Goal: Task Accomplishment & Management: Use online tool/utility

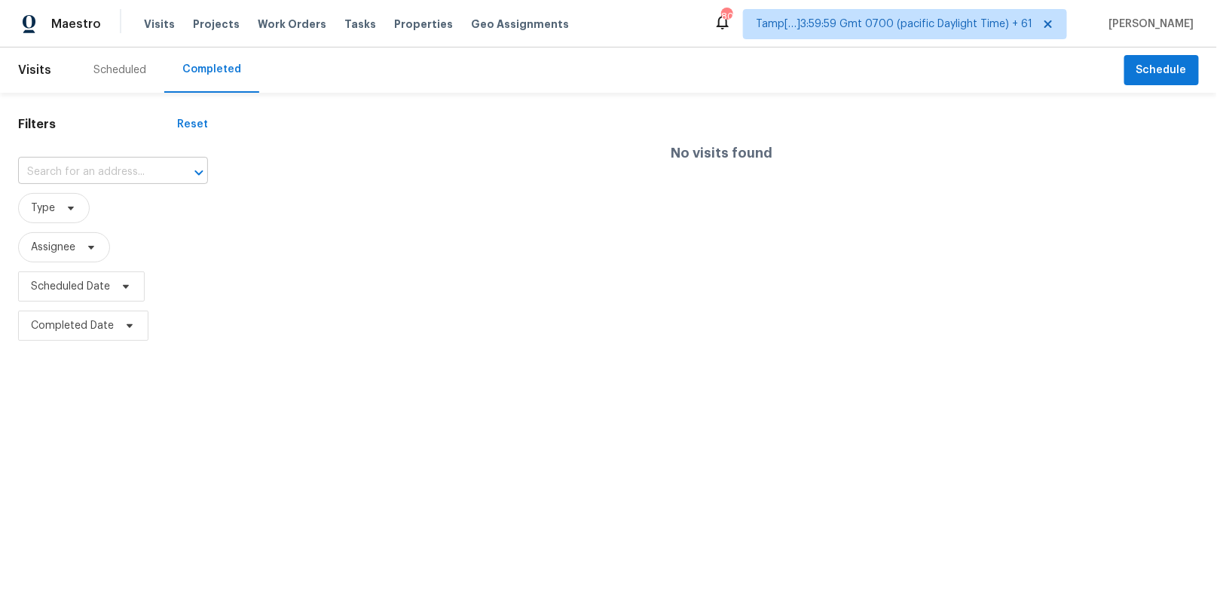
click at [57, 171] on input "text" at bounding box center [92, 171] width 148 height 23
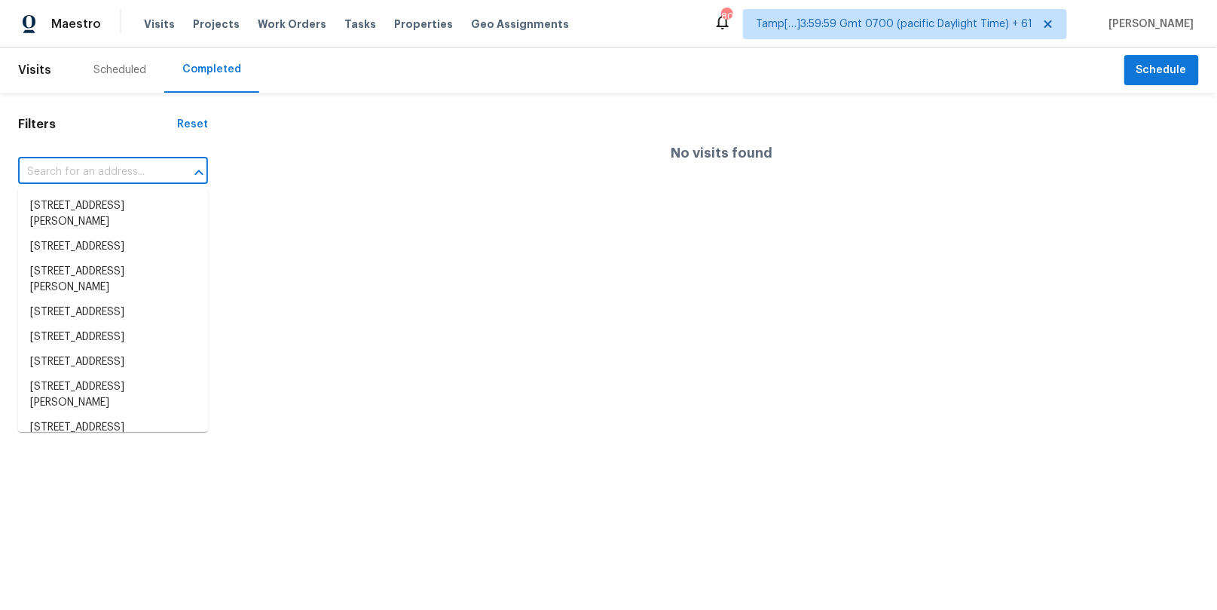
paste input "[STREET_ADDRESS]"
type input "[STREET_ADDRESS]"
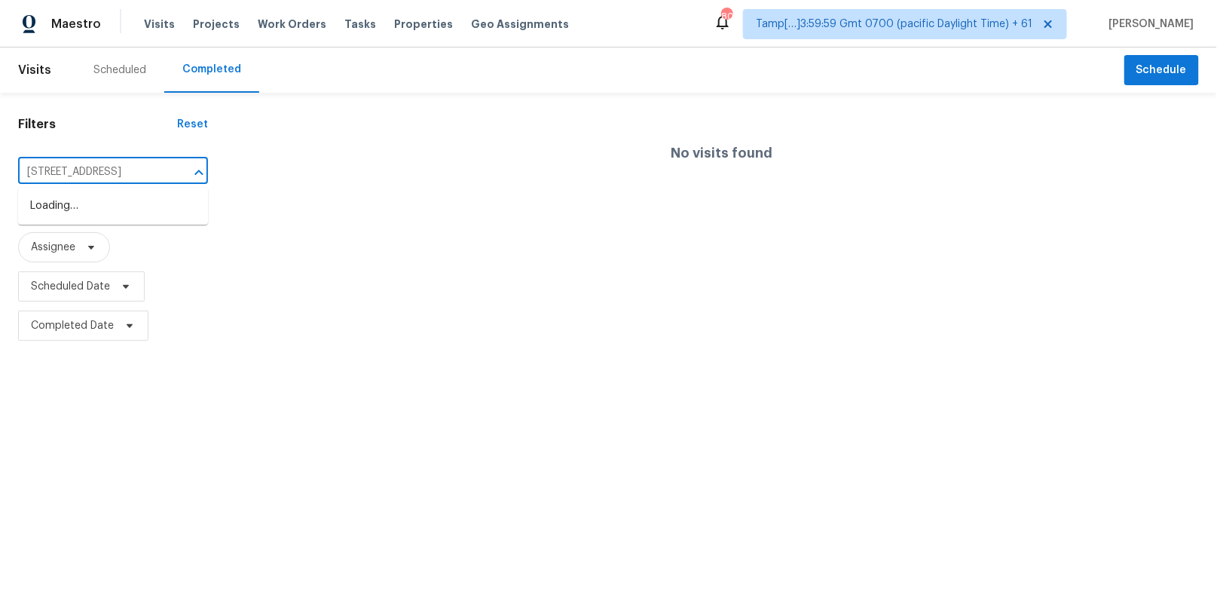
scroll to position [0, 45]
click at [83, 212] on li "[STREET_ADDRESS]" at bounding box center [113, 206] width 190 height 25
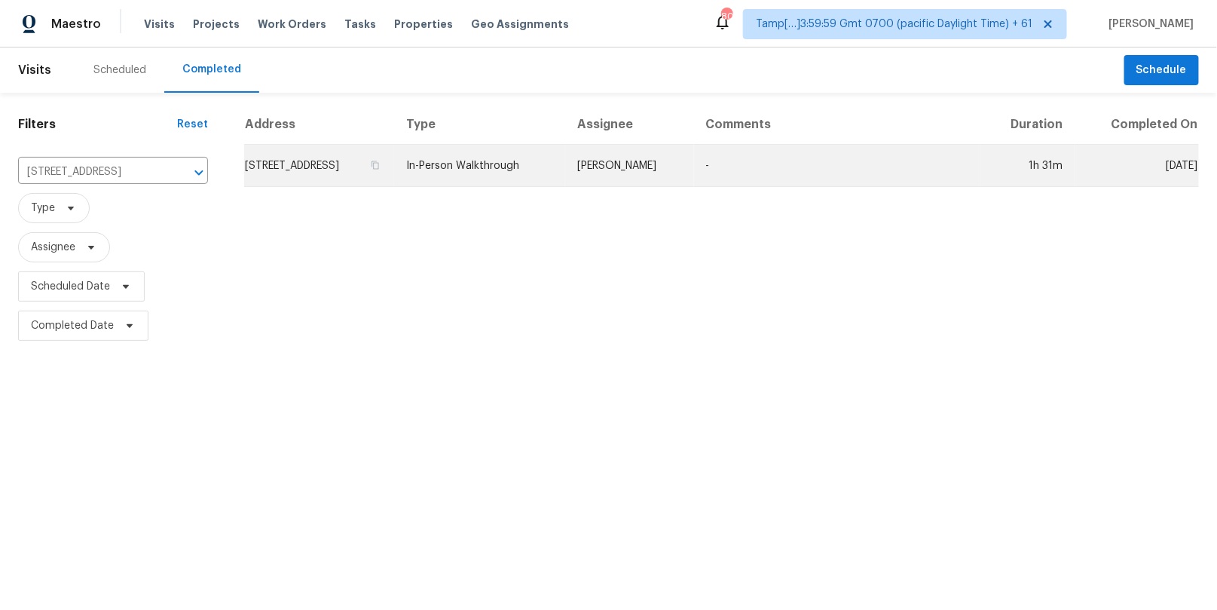
click at [394, 159] on td "[STREET_ADDRESS]" at bounding box center [319, 166] width 150 height 42
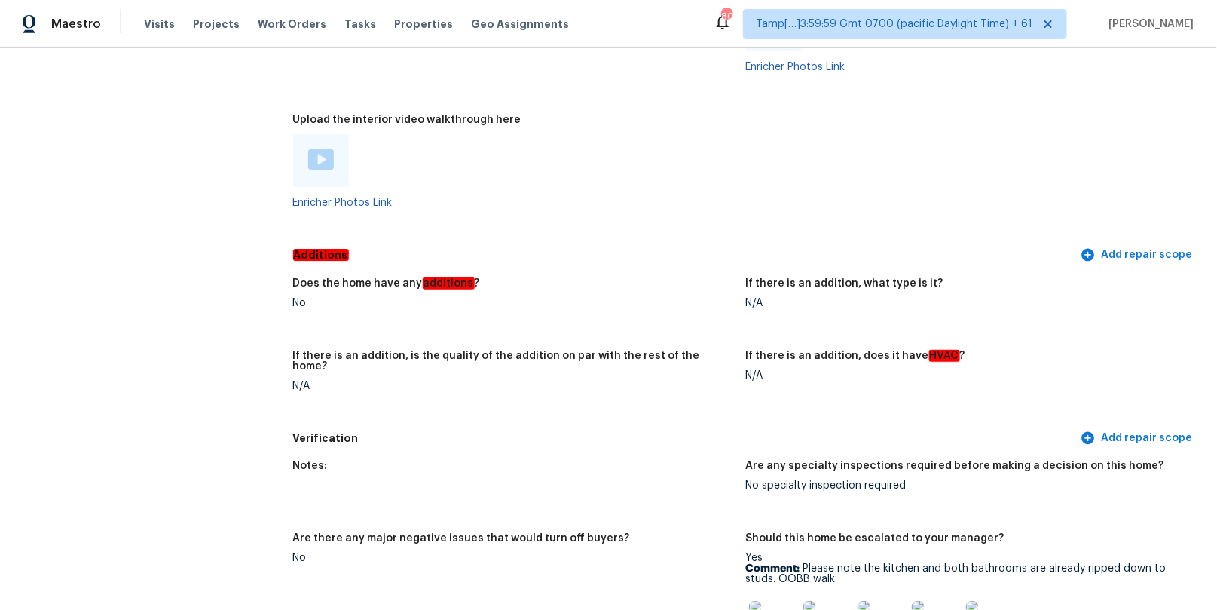
scroll to position [3229, 0]
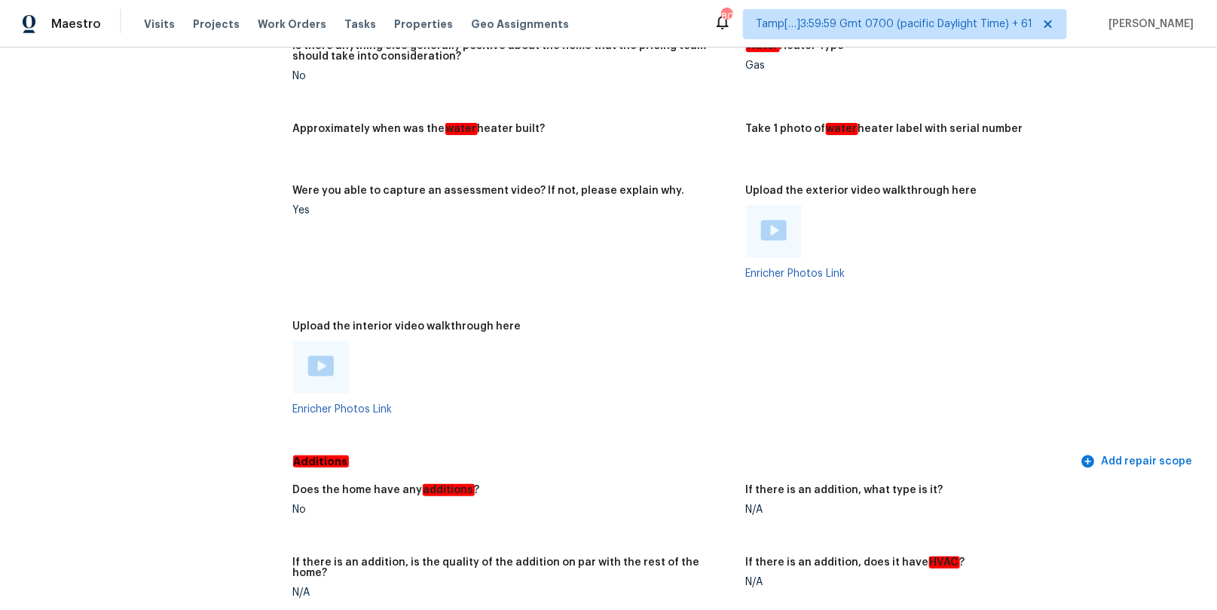
click at [330, 359] on img at bounding box center [321, 366] width 26 height 20
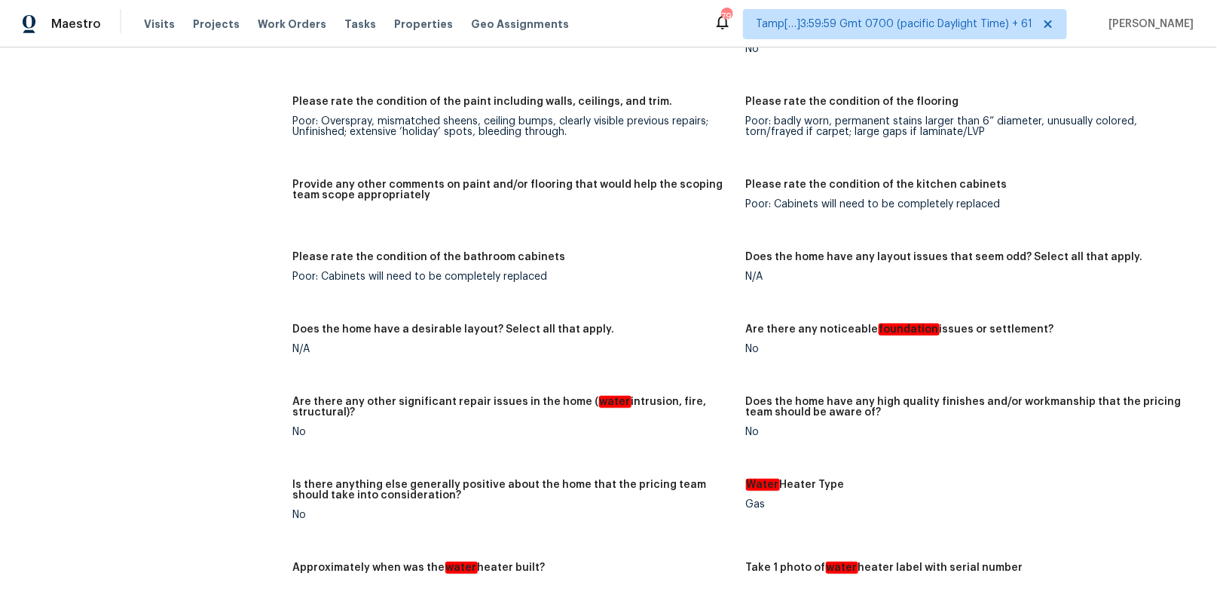
scroll to position [3633, 0]
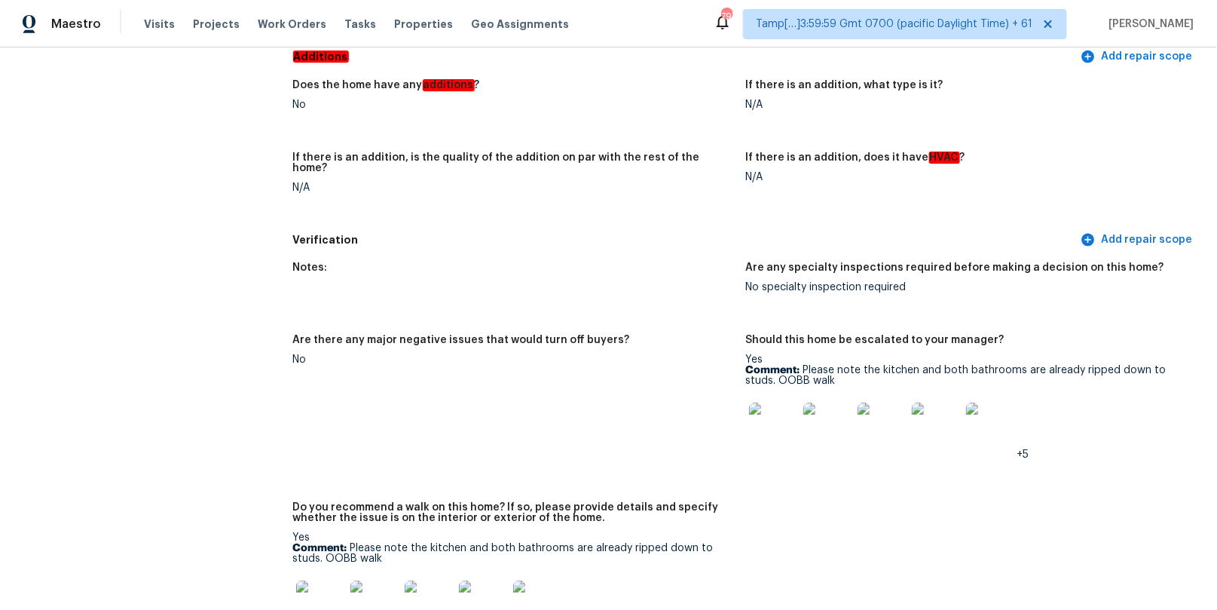
click at [772, 423] on img at bounding box center [773, 426] width 48 height 48
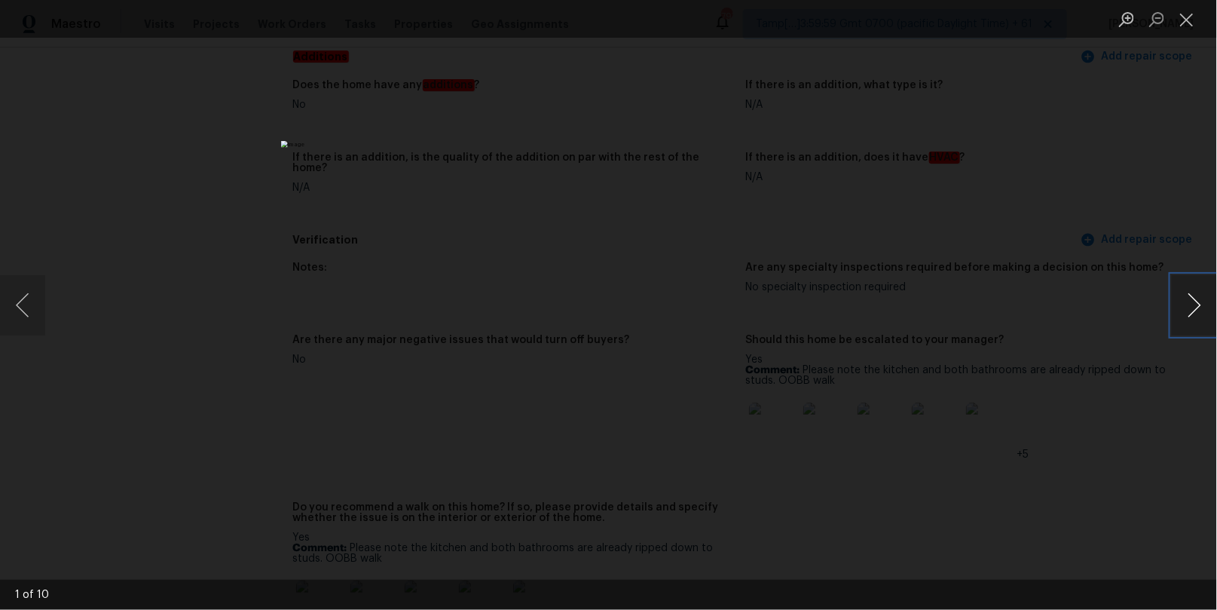
click at [1184, 309] on button "Next image" at bounding box center [1194, 305] width 45 height 60
click at [1184, 310] on button "Next image" at bounding box center [1194, 305] width 45 height 60
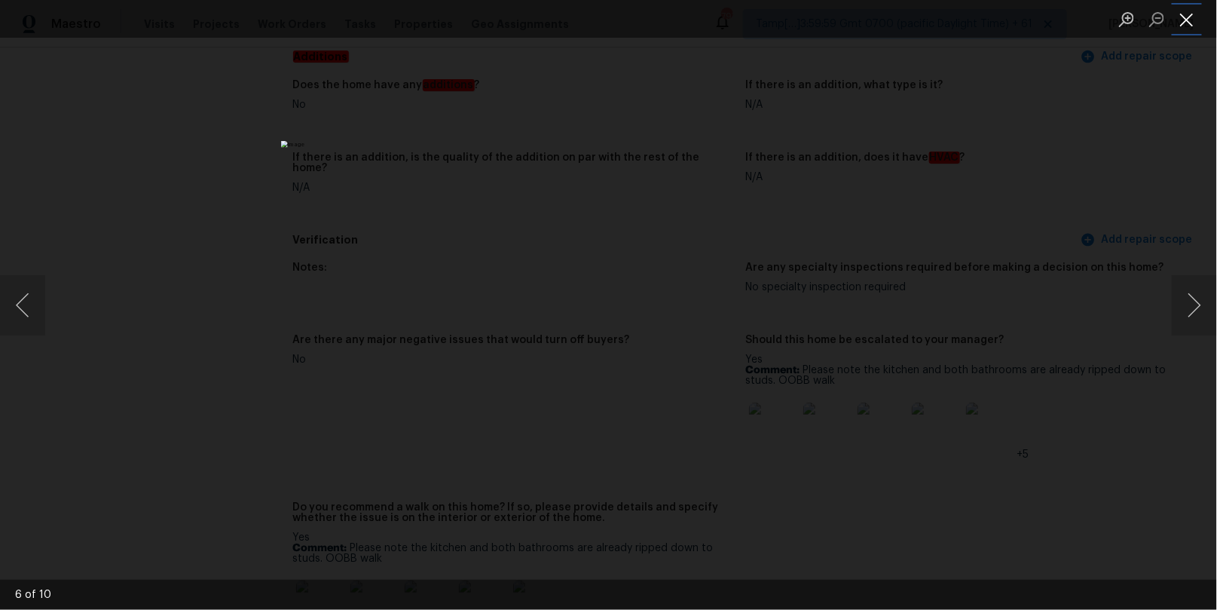
click at [1190, 19] on button "Close lightbox" at bounding box center [1187, 19] width 30 height 26
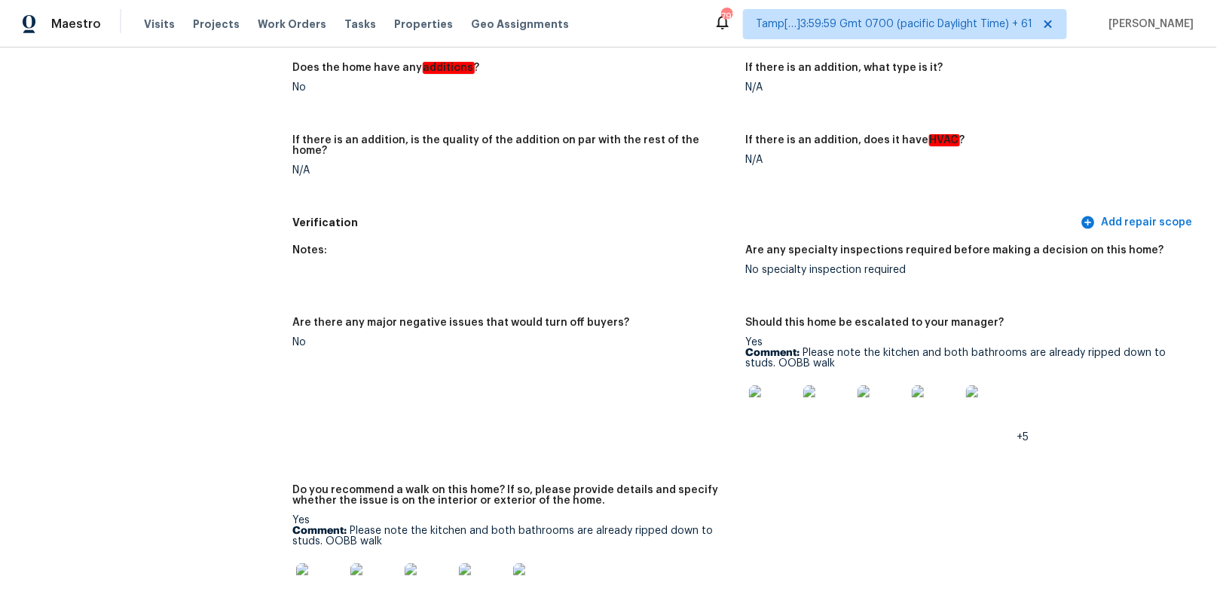
scroll to position [3651, 0]
click at [778, 408] on img at bounding box center [773, 409] width 48 height 48
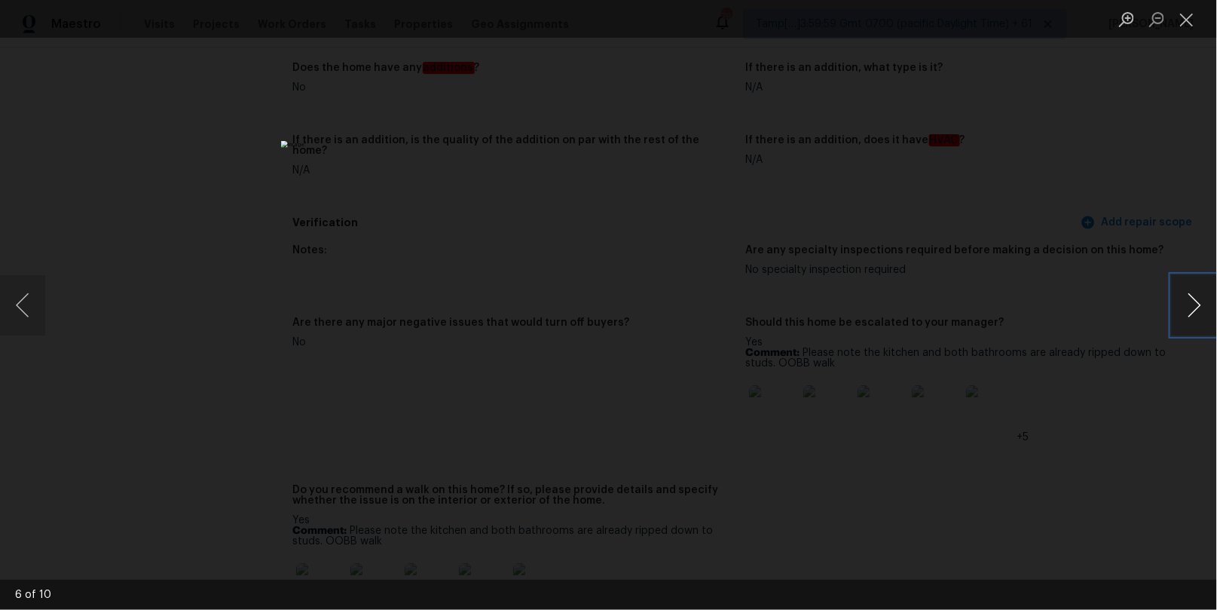
click at [1202, 308] on button "Next image" at bounding box center [1194, 305] width 45 height 60
click at [1201, 308] on button "Next image" at bounding box center [1194, 305] width 45 height 60
click at [1200, 309] on button "Next image" at bounding box center [1194, 305] width 45 height 60
click at [1001, 357] on div "Lightbox" at bounding box center [608, 305] width 1217 height 610
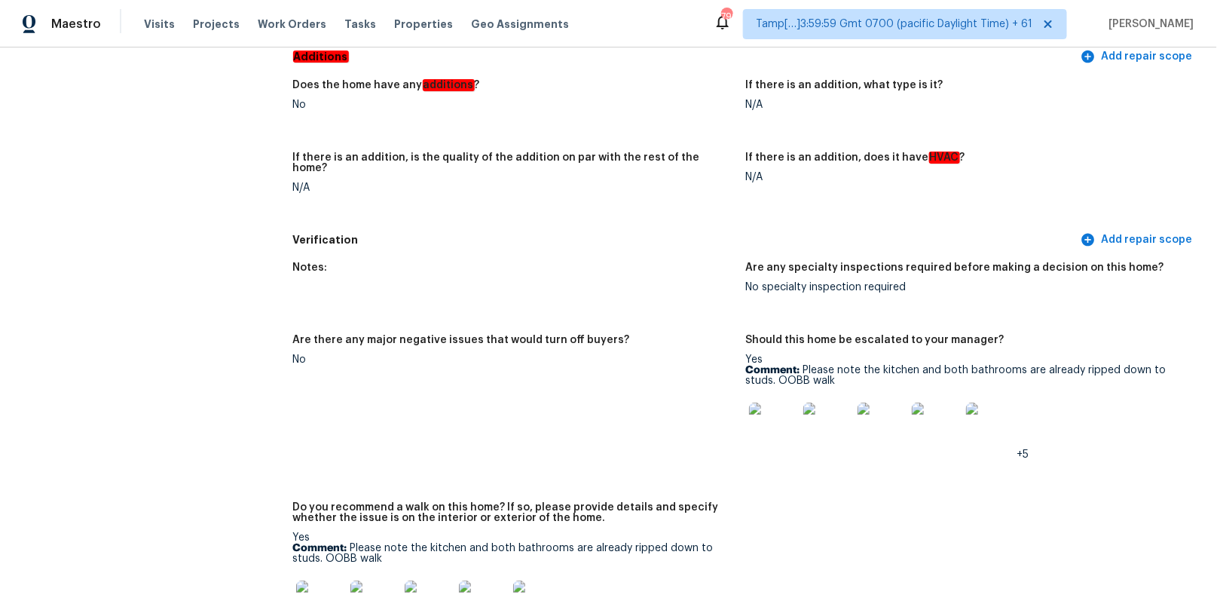
scroll to position [3638, 0]
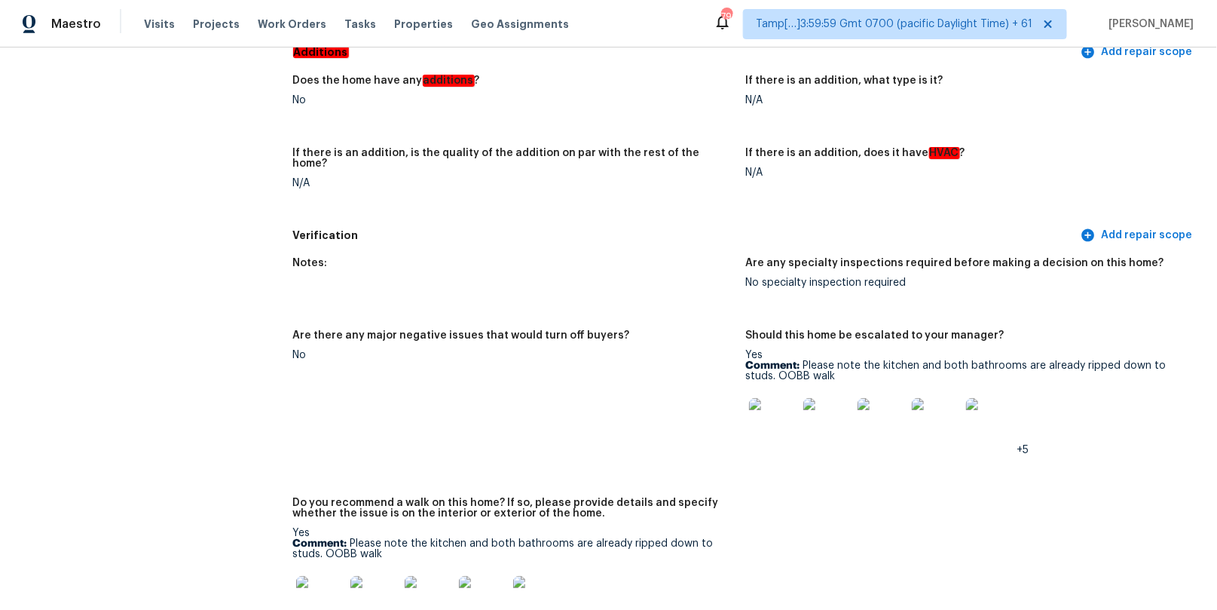
click at [772, 414] on img at bounding box center [773, 422] width 48 height 48
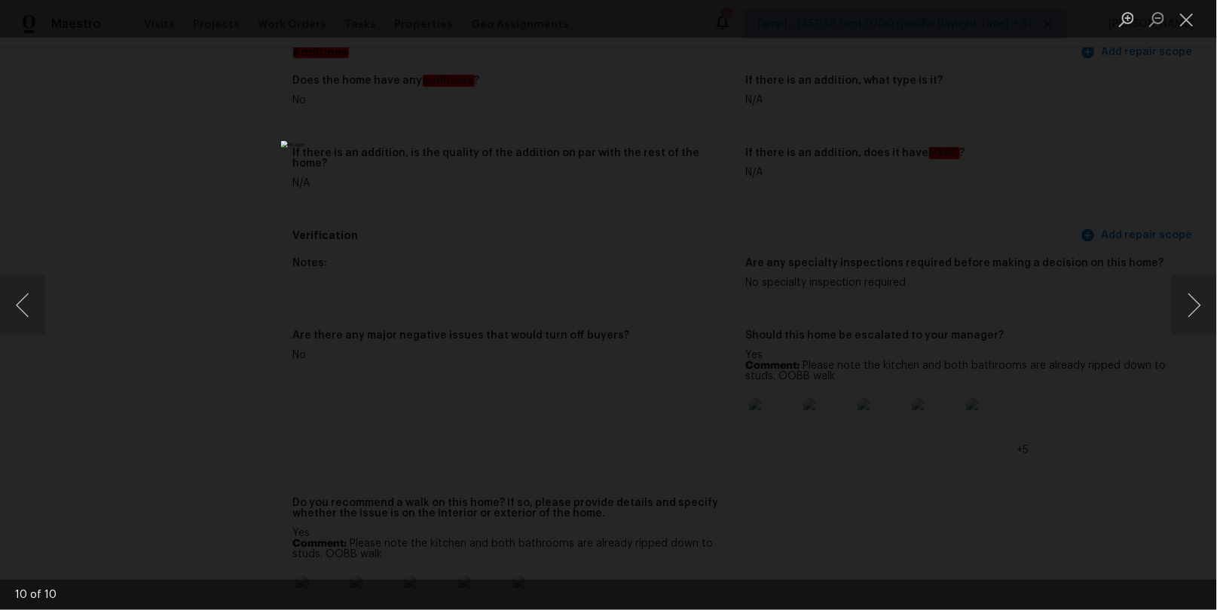
click at [796, 202] on img "Lightbox" at bounding box center [608, 305] width 655 height 328
click at [726, 203] on img "Lightbox" at bounding box center [608, 305] width 655 height 328
click at [1183, 23] on button "Close lightbox" at bounding box center [1187, 19] width 30 height 26
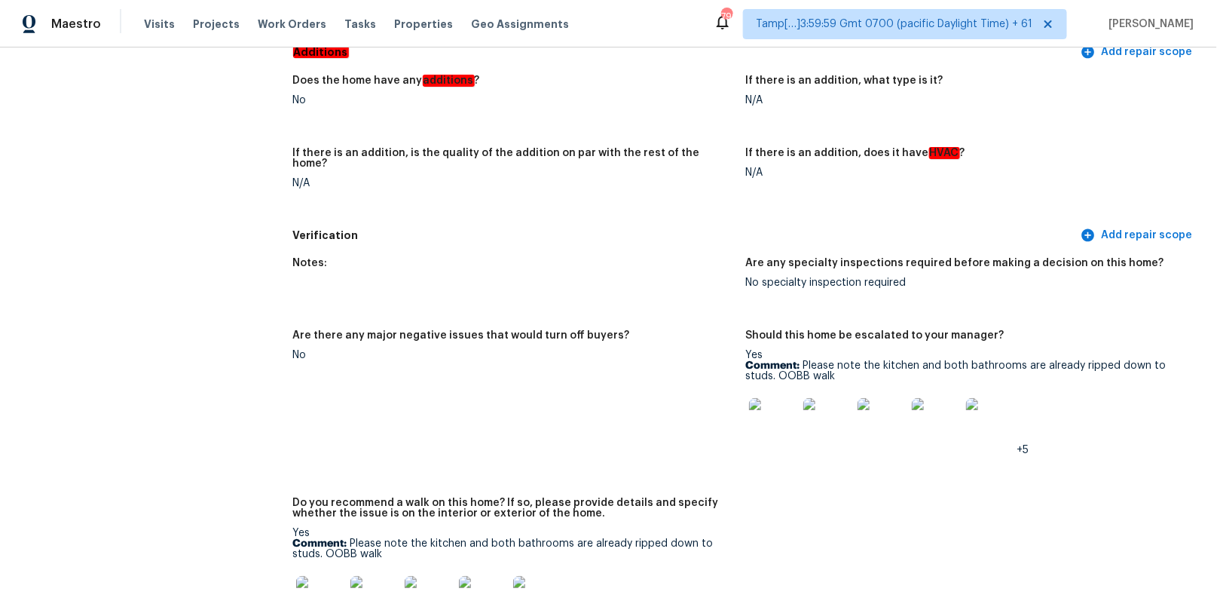
click at [790, 404] on img at bounding box center [773, 422] width 48 height 48
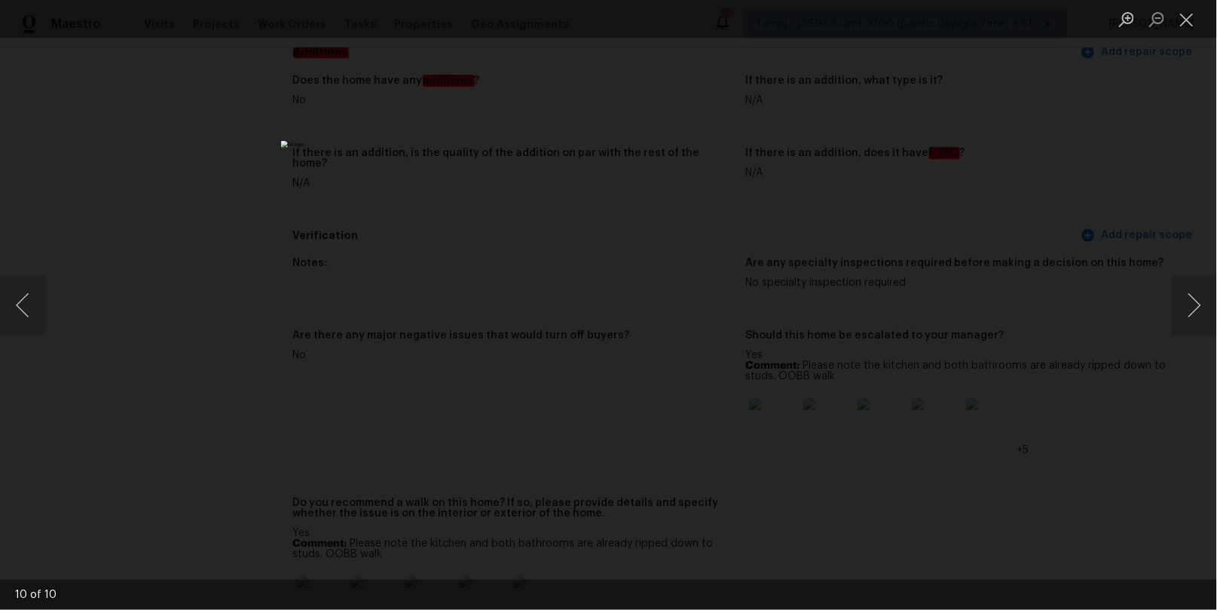
click at [692, 330] on img "Lightbox" at bounding box center [608, 305] width 655 height 328
click at [1203, 299] on button "Next image" at bounding box center [1194, 305] width 45 height 60
click at [1176, 295] on button "Next image" at bounding box center [1194, 305] width 45 height 60
click at [1190, 303] on button "Next image" at bounding box center [1194, 305] width 45 height 60
click at [1200, 301] on button "Next image" at bounding box center [1194, 305] width 45 height 60
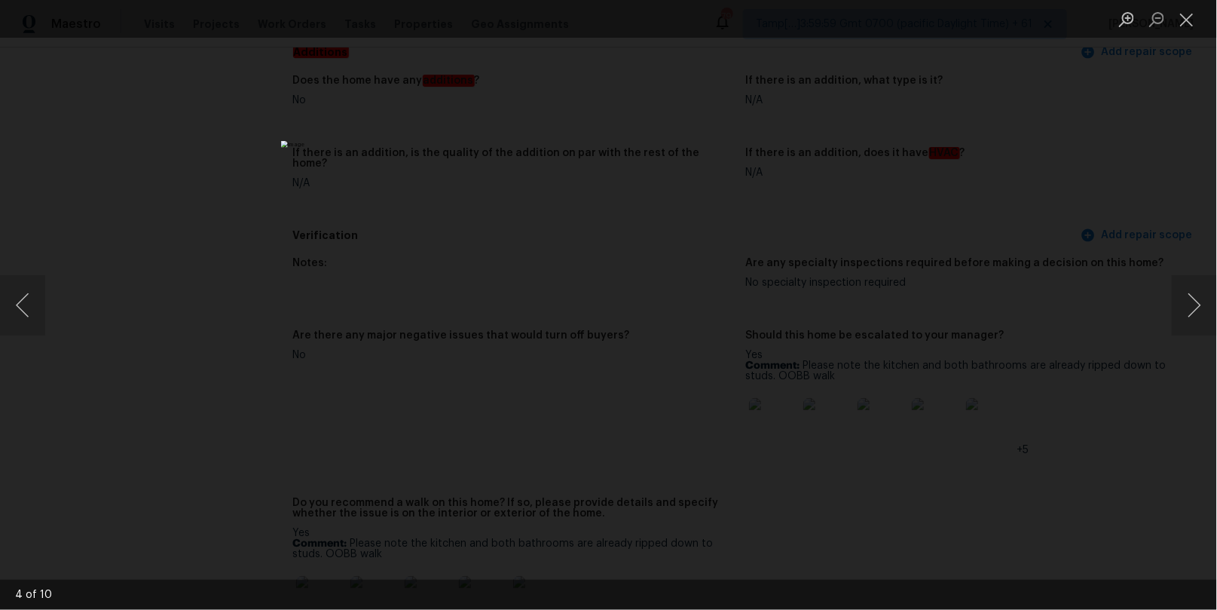
click at [1170, 309] on div "Lightbox" at bounding box center [608, 305] width 1217 height 610
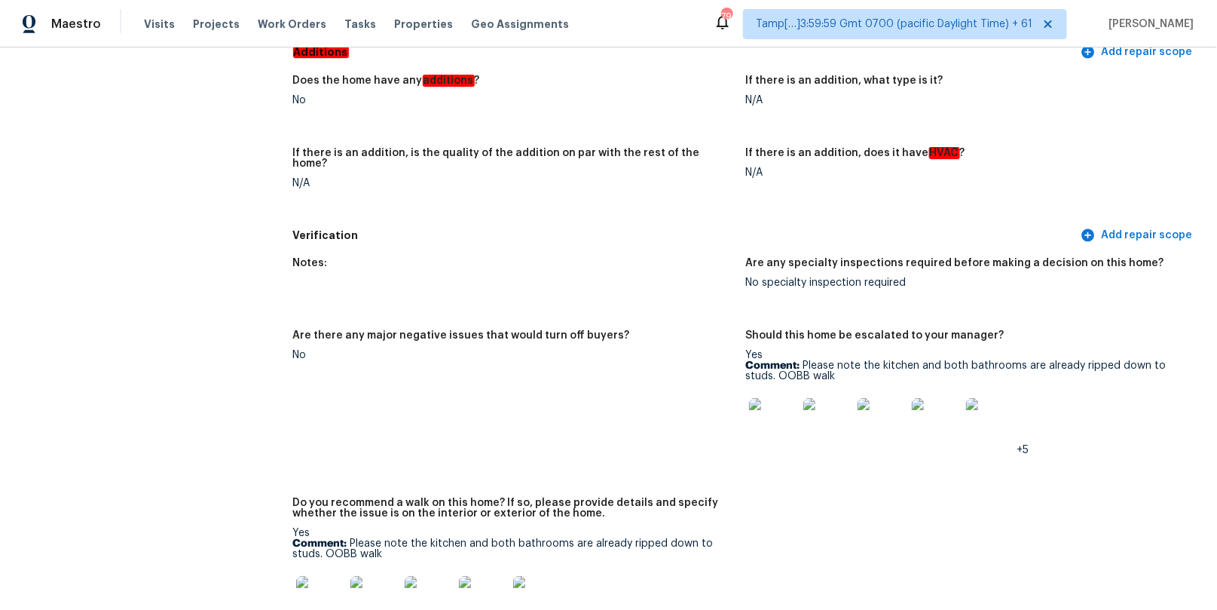
click at [991, 403] on img at bounding box center [990, 422] width 48 height 48
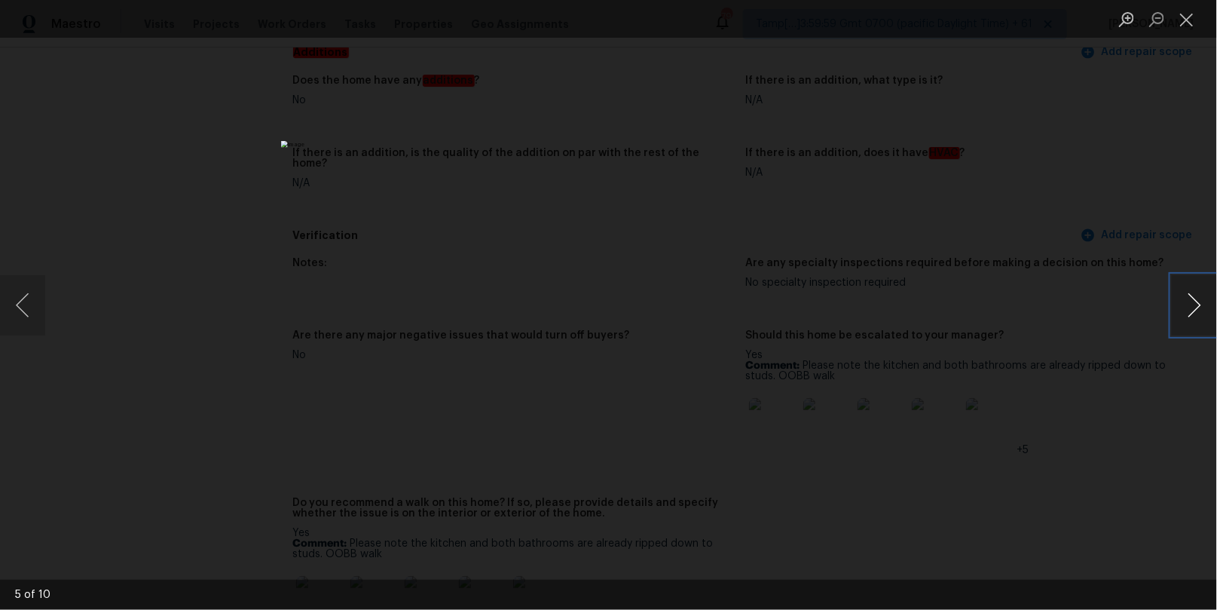
click at [1196, 297] on button "Next image" at bounding box center [1194, 305] width 45 height 60
click at [1181, 308] on button "Next image" at bounding box center [1194, 305] width 45 height 60
click at [1173, 316] on button "Next image" at bounding box center [1194, 305] width 45 height 60
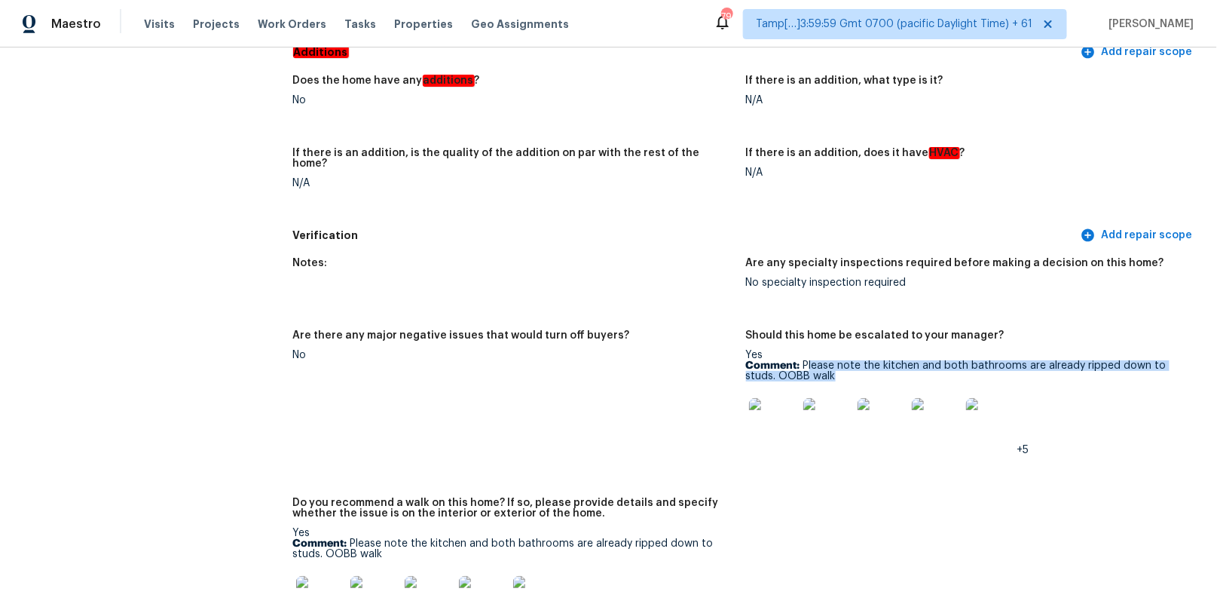
drag, startPoint x: 806, startPoint y: 353, endPoint x: 835, endPoint y: 361, distance: 29.8
click at [835, 361] on p "Comment: Please note the kitchen and both bathrooms are already ripped down to …" at bounding box center [966, 370] width 441 height 21
copy p "lease note the kitchen and both bathrooms are already ripped down to studs. OOB…"
drag, startPoint x: 802, startPoint y: 350, endPoint x: 839, endPoint y: 371, distance: 42.5
click at [839, 371] on div "Yes Comment: Please note the kitchen and both bathrooms are already ripped down…" at bounding box center [966, 402] width 441 height 105
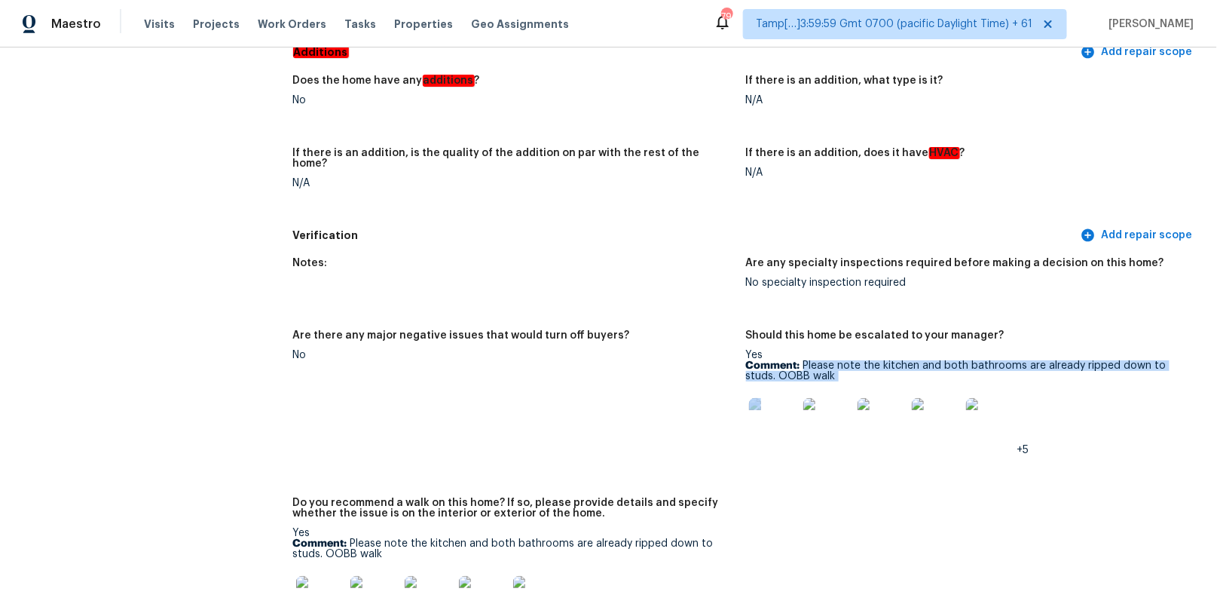
drag, startPoint x: 839, startPoint y: 371, endPoint x: 804, endPoint y: 352, distance: 39.4
click at [804, 352] on div "Yes Comment: Please note the kitchen and both bathrooms are already ripped down…" at bounding box center [966, 402] width 441 height 105
copy div "Please note the kitchen and both bathrooms are already ripped down to studs. OO…"
click at [771, 410] on img at bounding box center [773, 422] width 48 height 48
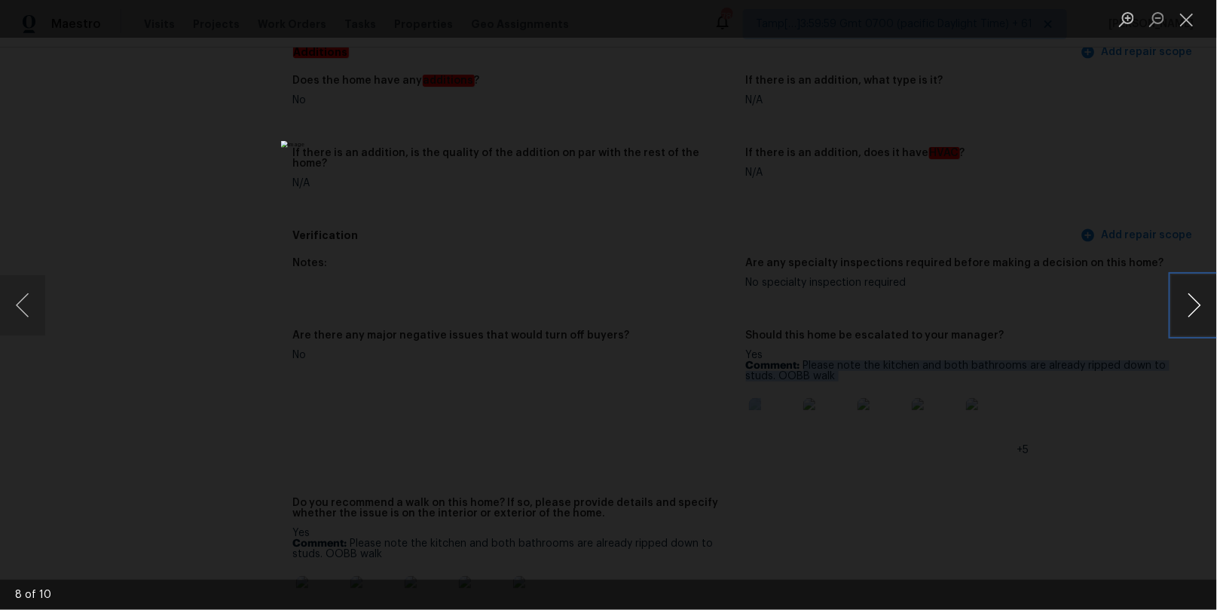
click at [1181, 295] on button "Next image" at bounding box center [1194, 305] width 45 height 60
click at [1188, 318] on button "Next image" at bounding box center [1194, 305] width 45 height 60
click at [1206, 298] on button "Next image" at bounding box center [1194, 305] width 45 height 60
click at [1195, 298] on button "Next image" at bounding box center [1194, 305] width 45 height 60
click at [1187, 297] on button "Next image" at bounding box center [1194, 305] width 45 height 60
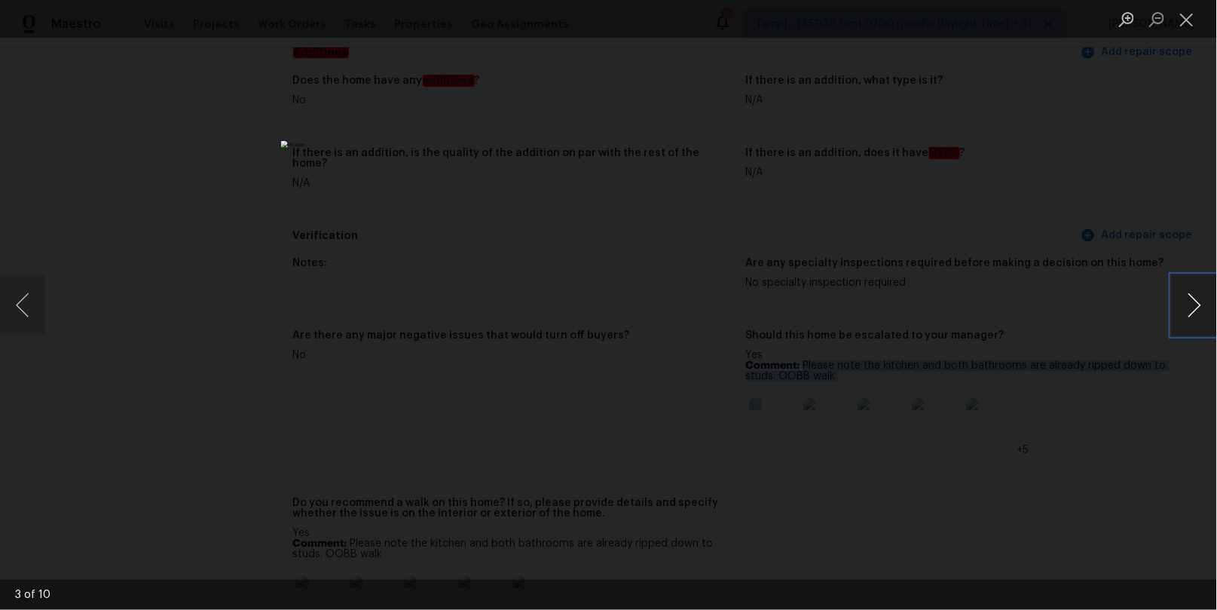
click at [1196, 319] on button "Next image" at bounding box center [1194, 305] width 45 height 60
click at [1194, 294] on button "Next image" at bounding box center [1194, 305] width 45 height 60
click at [1201, 307] on button "Next image" at bounding box center [1194, 305] width 45 height 60
click at [1197, 299] on button "Next image" at bounding box center [1194, 305] width 45 height 60
click at [1191, 289] on button "Next image" at bounding box center [1194, 305] width 45 height 60
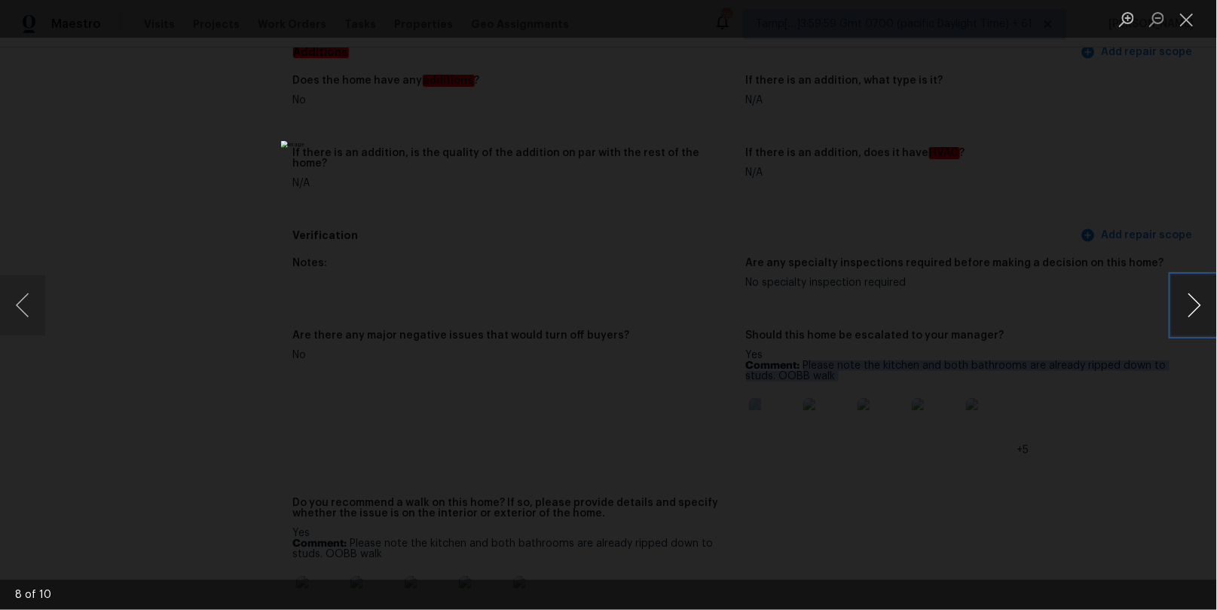
click at [1184, 311] on button "Next image" at bounding box center [1194, 305] width 45 height 60
click at [1192, 301] on button "Next image" at bounding box center [1194, 305] width 45 height 60
click at [1193, 319] on button "Next image" at bounding box center [1194, 305] width 45 height 60
click at [1190, 310] on button "Next image" at bounding box center [1194, 305] width 45 height 60
click at [1193, 336] on div "Lightbox" at bounding box center [608, 305] width 1217 height 610
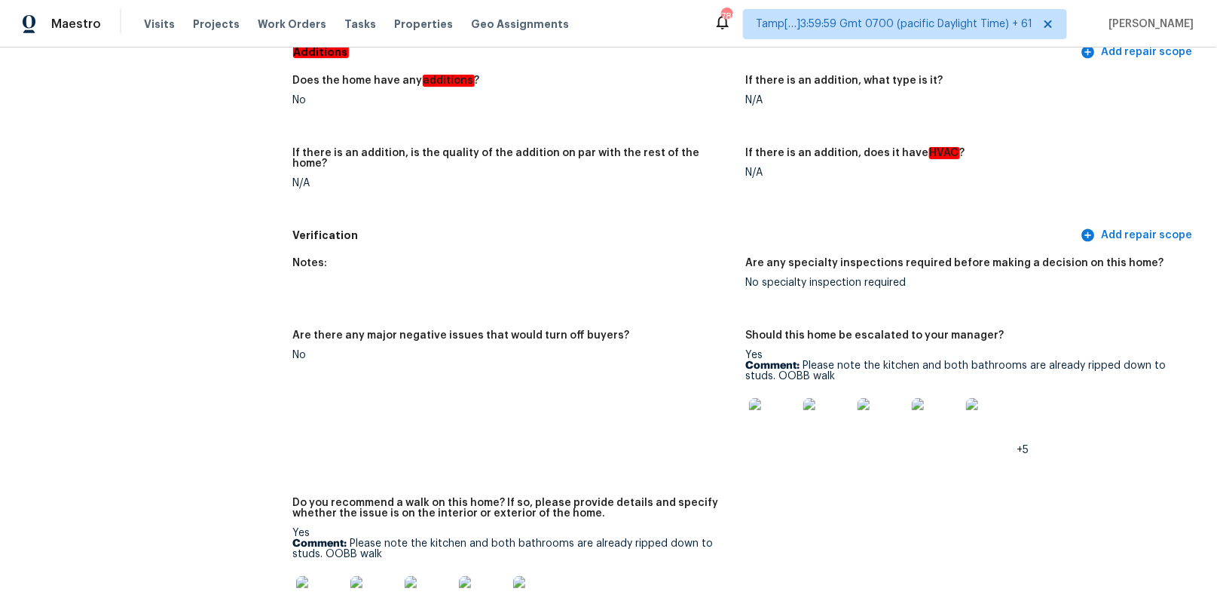
click at [1024, 445] on span "+5" at bounding box center [1023, 450] width 12 height 11
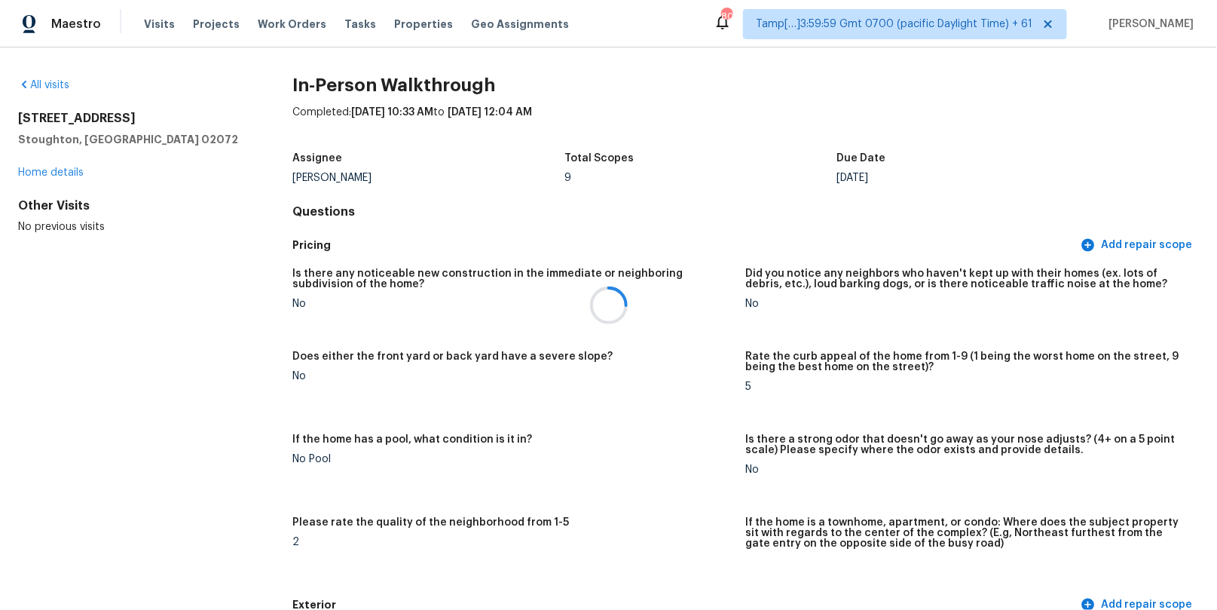
click at [342, 24] on div at bounding box center [608, 305] width 1217 height 610
click at [344, 24] on span "Tasks" at bounding box center [360, 24] width 32 height 11
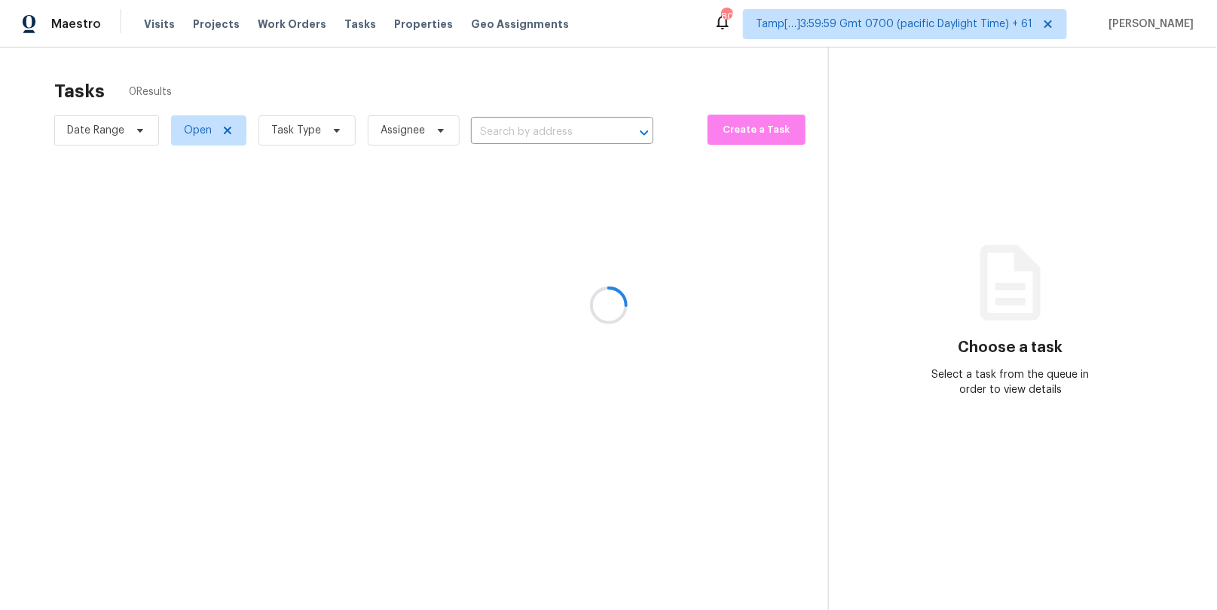
click at [497, 132] on div at bounding box center [608, 305] width 1217 height 610
click at [509, 132] on div at bounding box center [608, 305] width 1217 height 610
click at [508, 131] on div at bounding box center [608, 305] width 1217 height 610
click at [495, 129] on div at bounding box center [608, 305] width 1217 height 610
click at [503, 129] on div at bounding box center [608, 305] width 1217 height 610
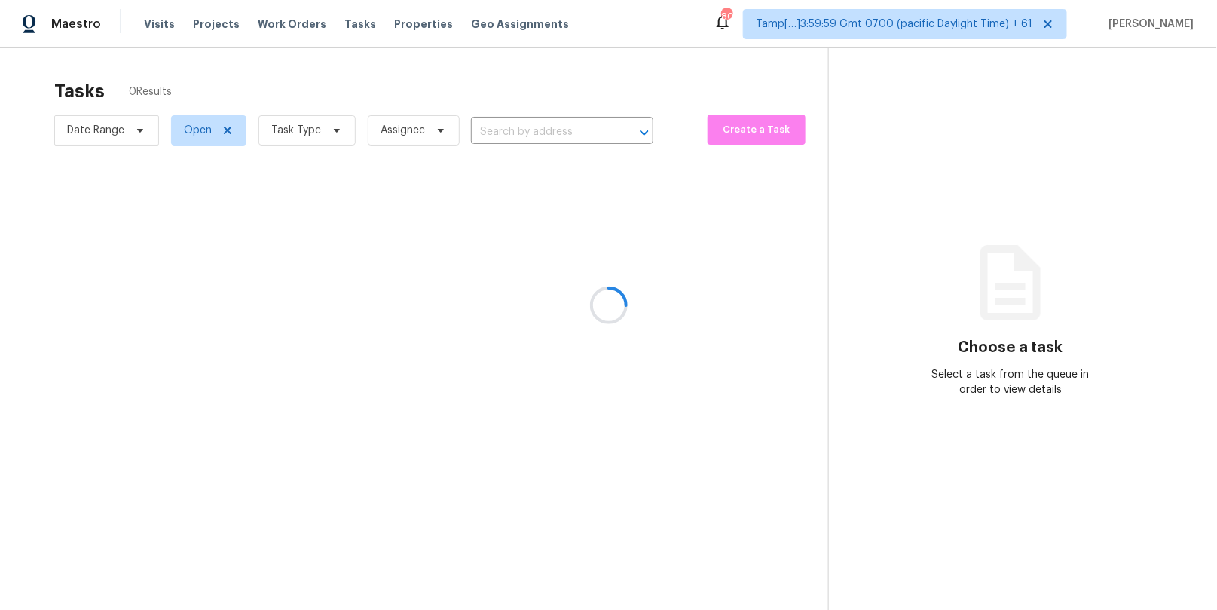
click at [503, 126] on div at bounding box center [608, 305] width 1217 height 610
click at [491, 130] on div at bounding box center [608, 305] width 1217 height 610
click at [500, 130] on div at bounding box center [608, 305] width 1217 height 610
click at [491, 132] on div at bounding box center [608, 305] width 1217 height 610
click at [507, 130] on div at bounding box center [608, 305] width 1217 height 610
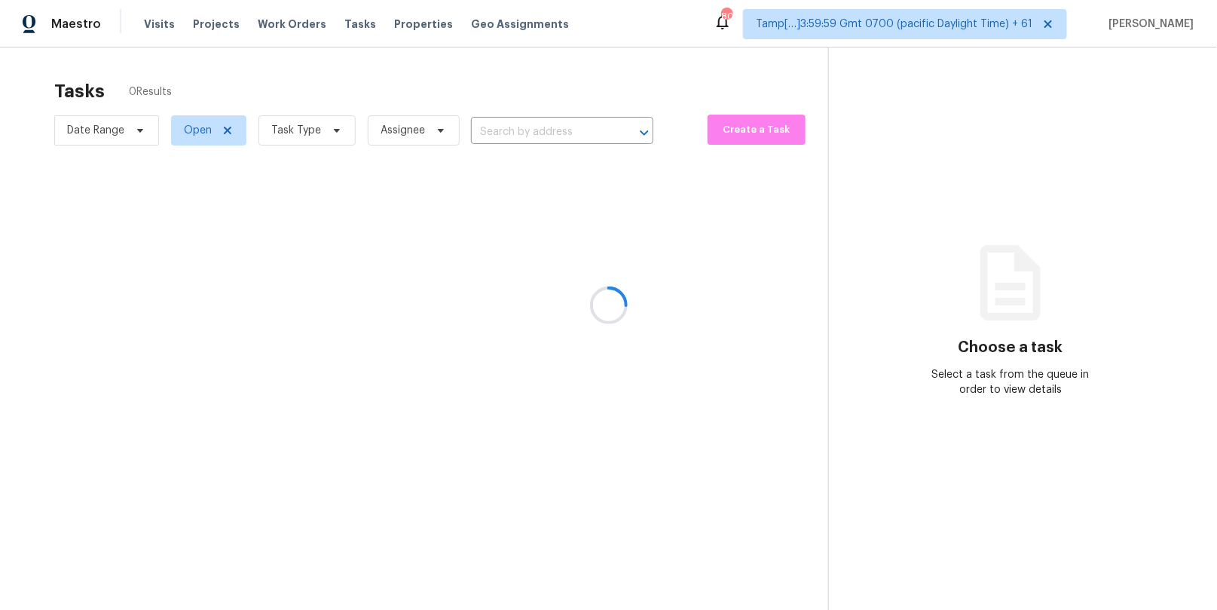
click at [507, 130] on div at bounding box center [608, 305] width 1217 height 610
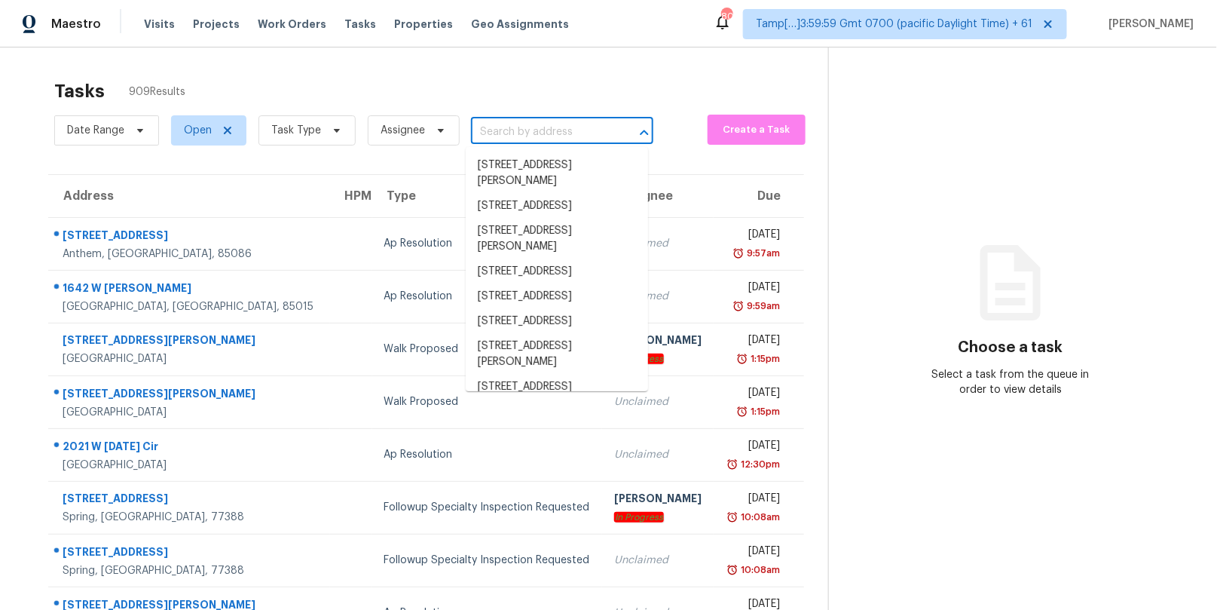
click at [522, 124] on input "text" at bounding box center [541, 132] width 140 height 23
paste input "[STREET_ADDRESS]"
type input "[STREET_ADDRESS]"
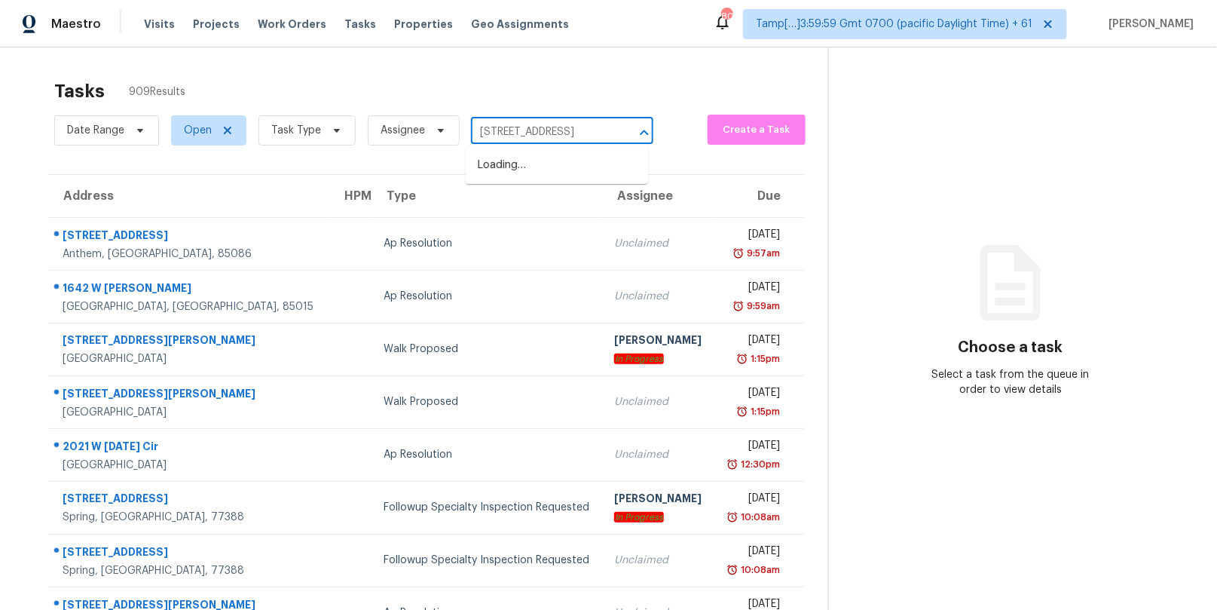
scroll to position [0, 52]
click at [545, 165] on li "[STREET_ADDRESS]" at bounding box center [557, 165] width 182 height 25
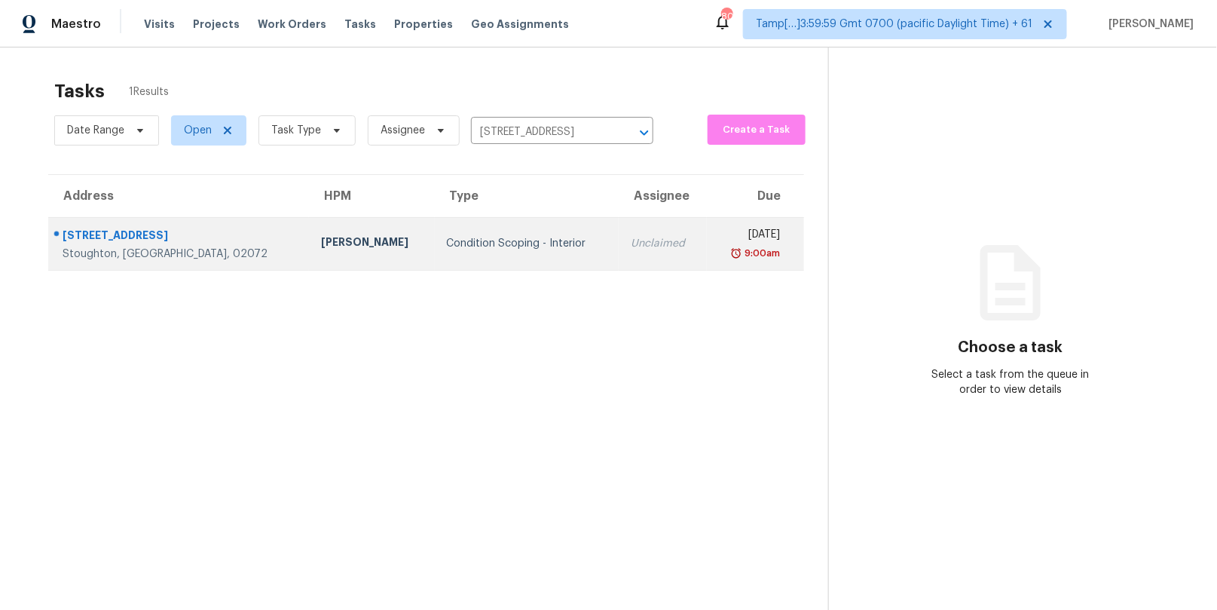
click at [469, 239] on div "Condition Scoping - Interior" at bounding box center [527, 243] width 160 height 15
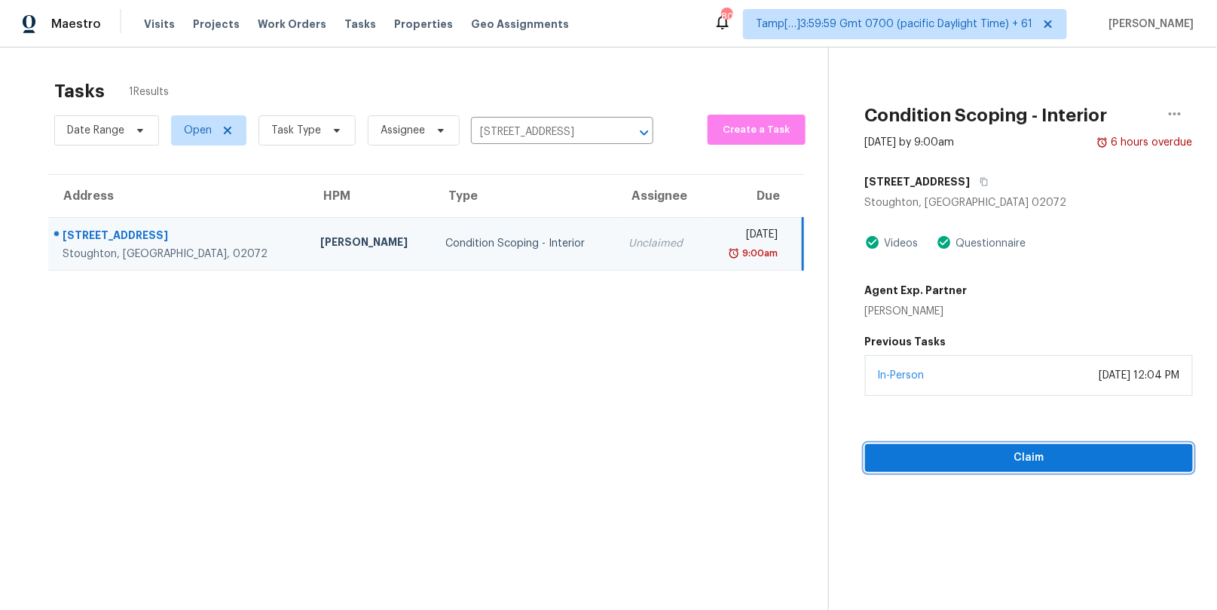
click at [931, 453] on span "Claim" at bounding box center [1029, 457] width 304 height 19
click at [891, 449] on span "Start Assessment" at bounding box center [1029, 457] width 304 height 19
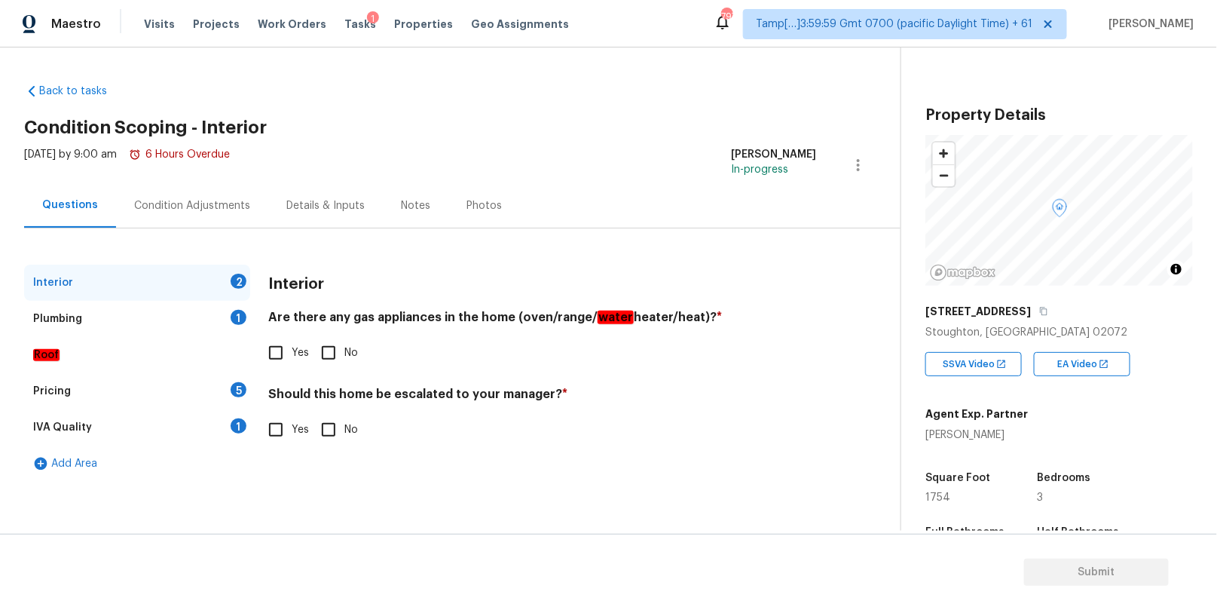
scroll to position [265, 0]
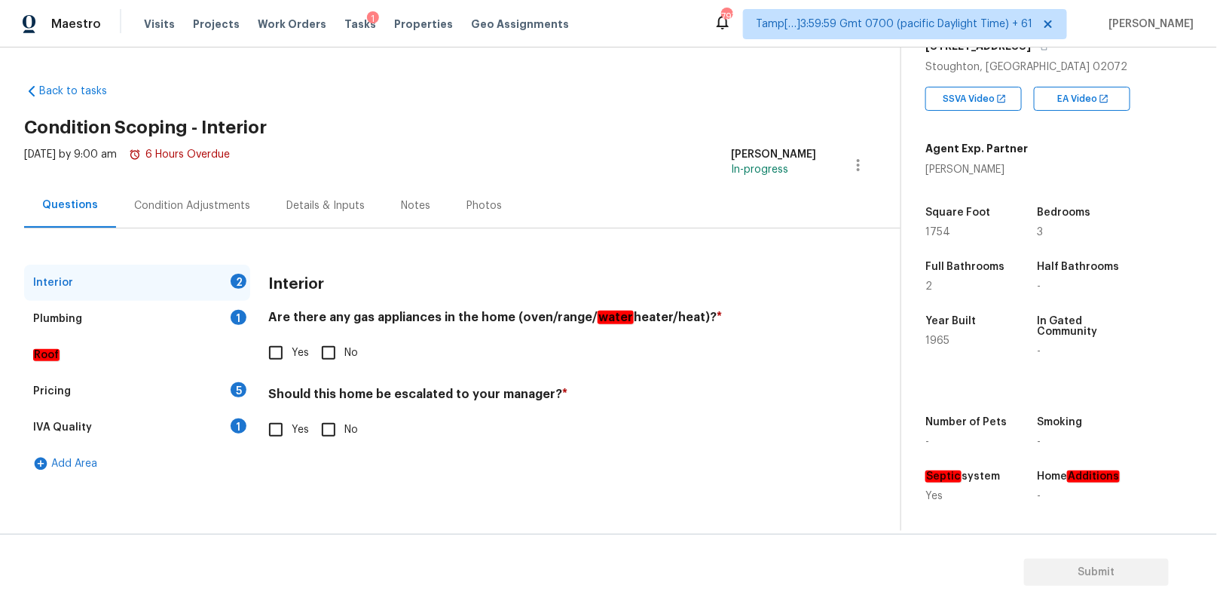
click at [267, 347] on input "Yes" at bounding box center [276, 353] width 32 height 32
checkbox input "true"
click at [274, 426] on input "Yes" at bounding box center [276, 430] width 32 height 32
checkbox input "true"
click at [204, 316] on div "Plumbing 1" at bounding box center [137, 319] width 226 height 36
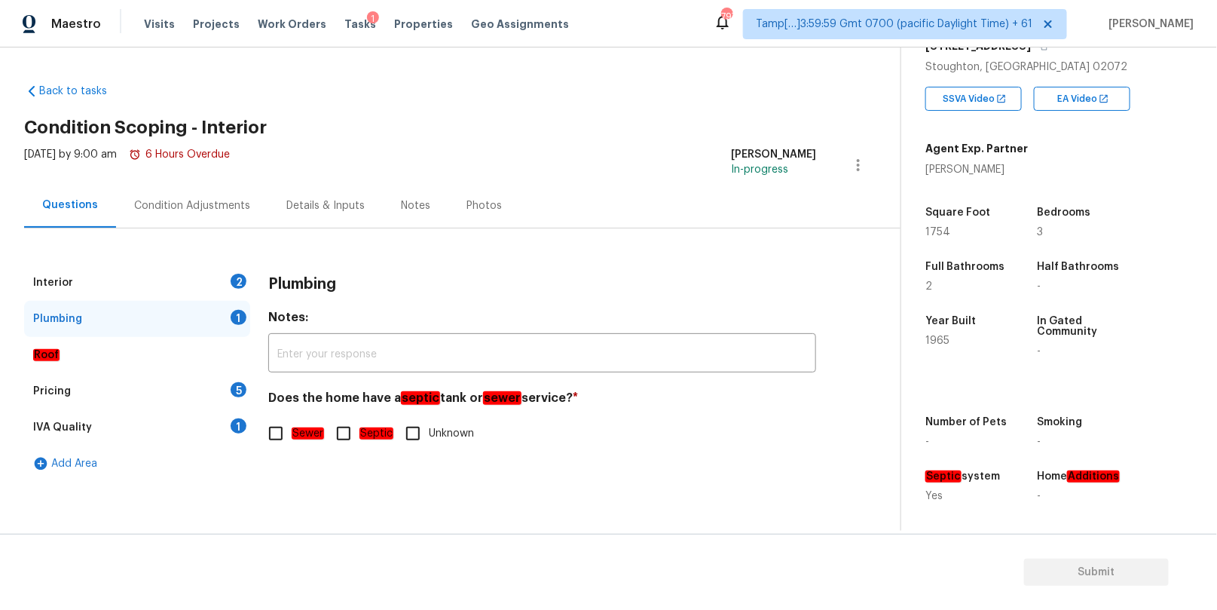
click at [206, 255] on div "Interior 2 Plumbing 1 Roof Pricing 5 IVA Quality 1 Add Area Plumbing Notes: ​ D…" at bounding box center [444, 354] width 840 height 253
click at [205, 270] on div "Interior 2" at bounding box center [137, 282] width 226 height 36
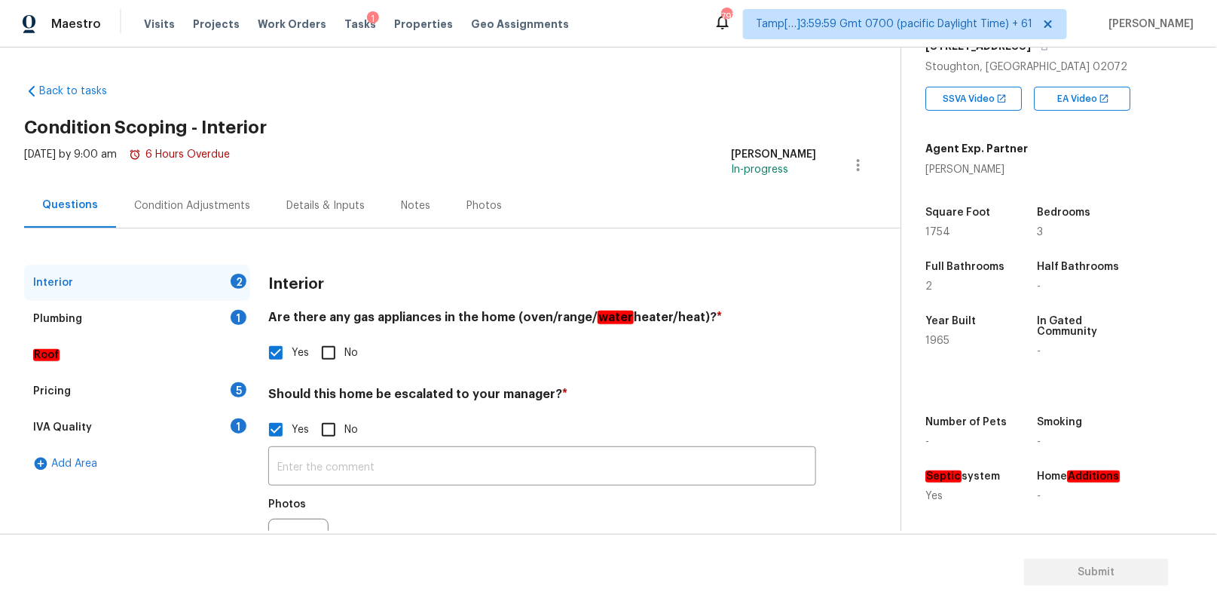
scroll to position [80, 0]
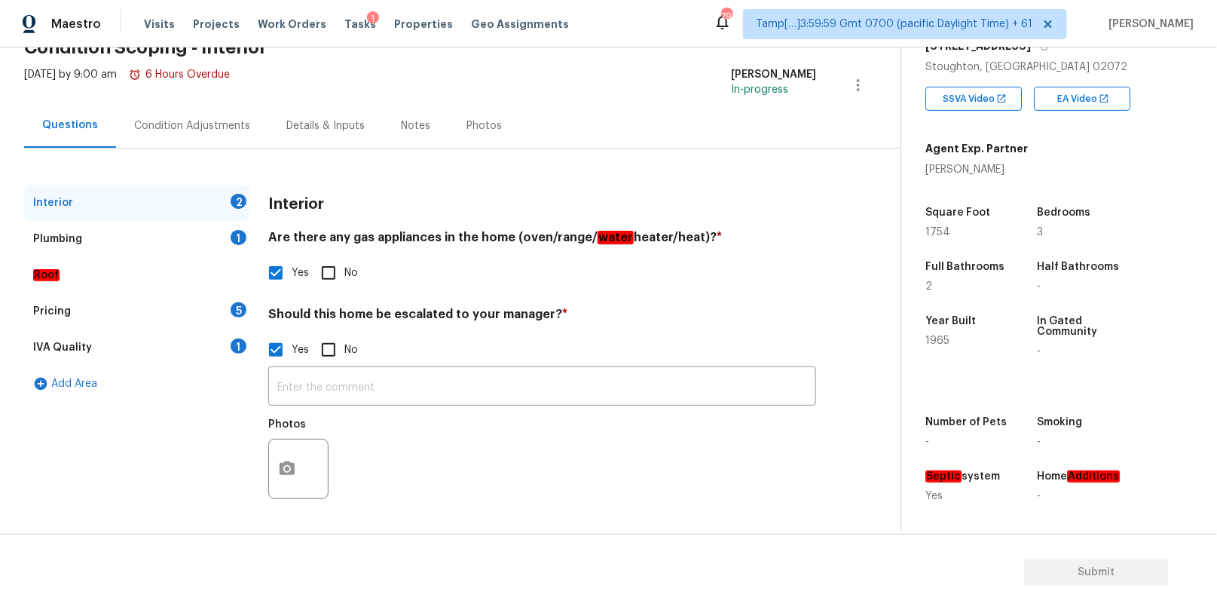
click at [186, 238] on div "Plumbing 1" at bounding box center [137, 239] width 226 height 36
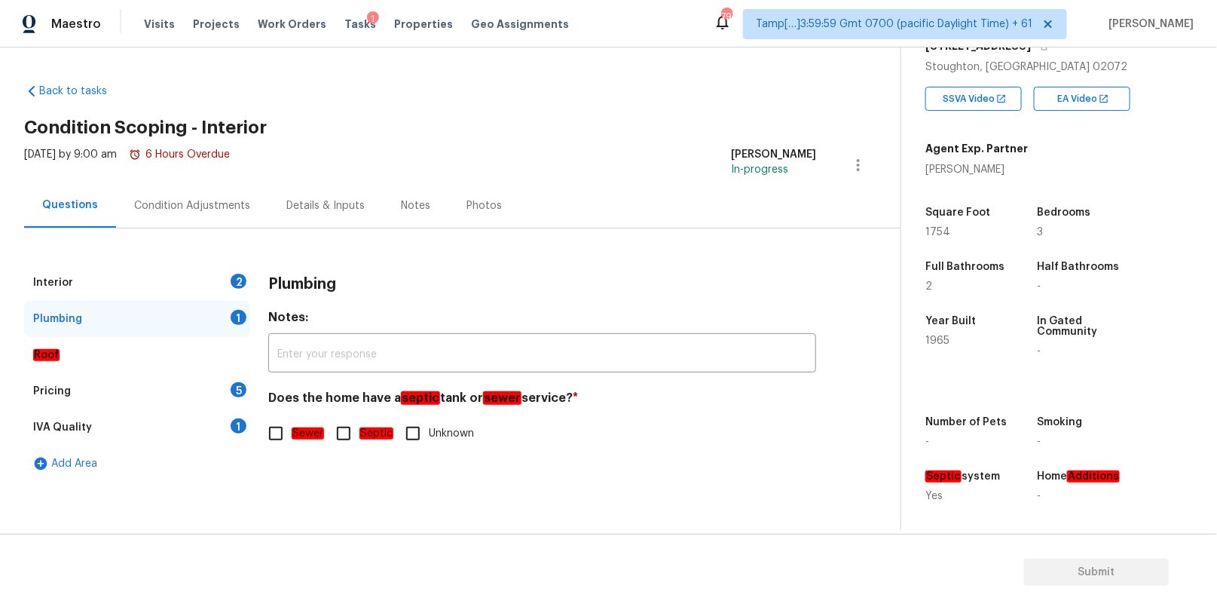
scroll to position [0, 0]
click at [349, 434] on input "Septic" at bounding box center [344, 433] width 32 height 32
checkbox input "true"
click at [107, 388] on div "Pricing 5" at bounding box center [137, 391] width 226 height 36
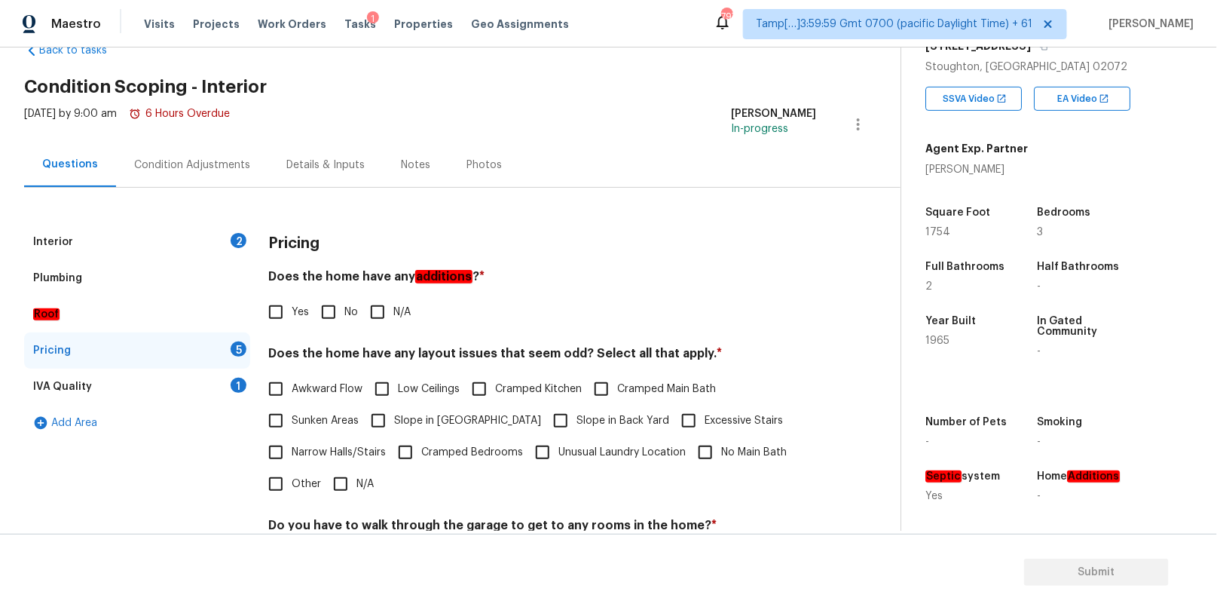
scroll to position [109, 0]
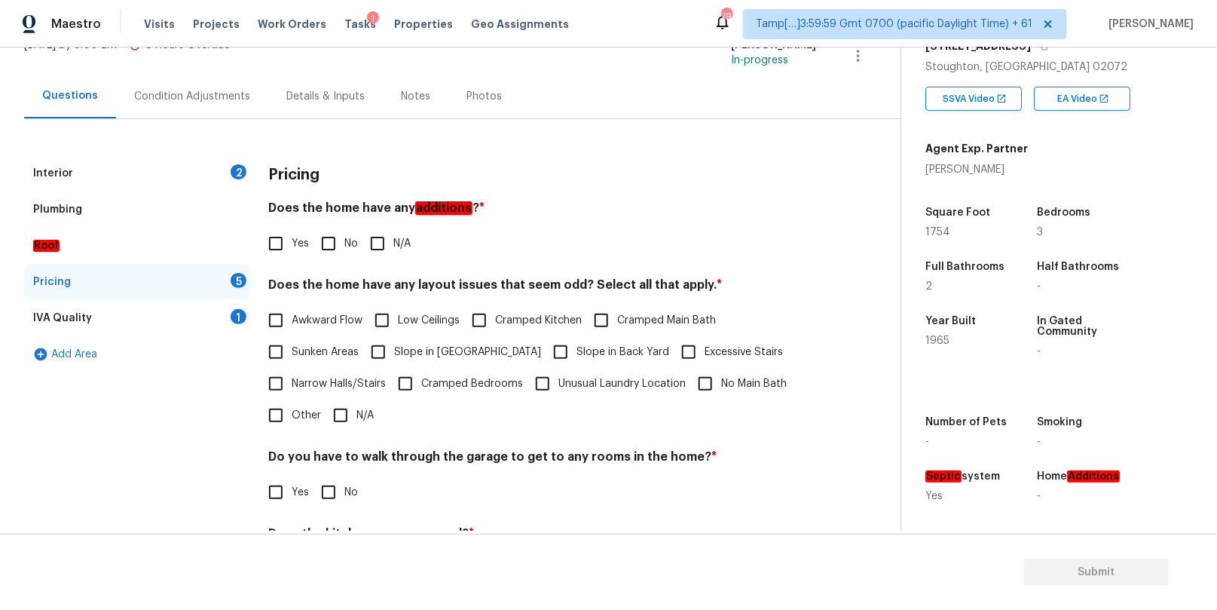
click at [327, 237] on input "No" at bounding box center [329, 244] width 32 height 32
checkbox input "true"
click at [364, 283] on h4 "Does the home have any layout issues that seem odd? Select all that apply. *" at bounding box center [542, 287] width 548 height 21
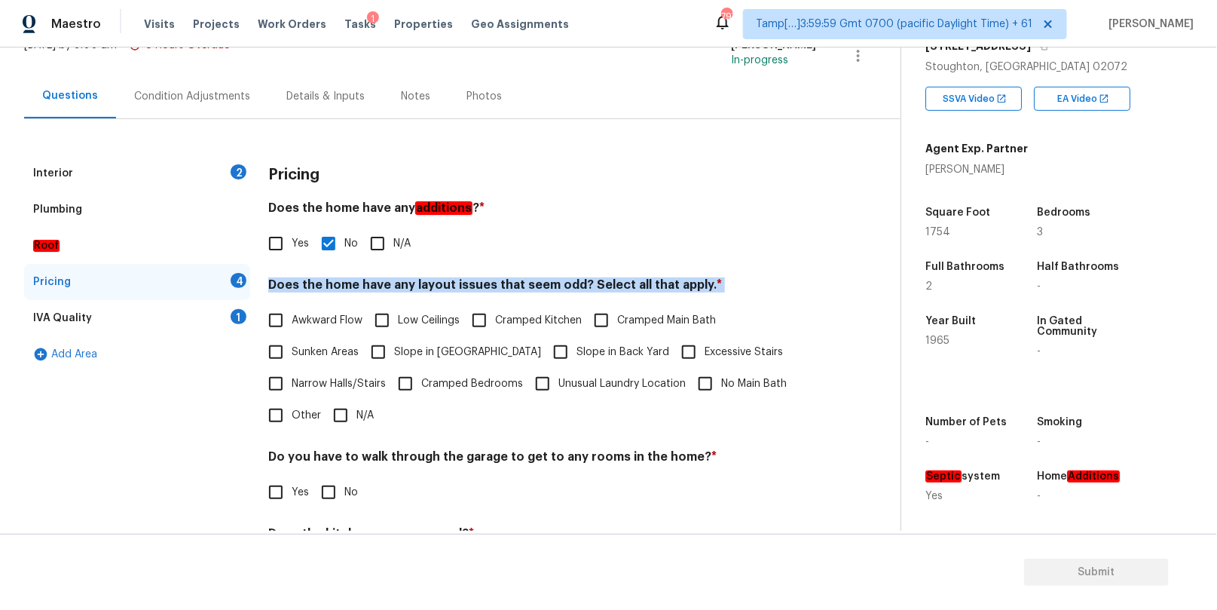
click at [364, 283] on h4 "Does the home have any layout issues that seem odd? Select all that apply. *" at bounding box center [542, 287] width 548 height 21
copy div "Does the home have any layout issues that seem odd? Select all that apply. *"
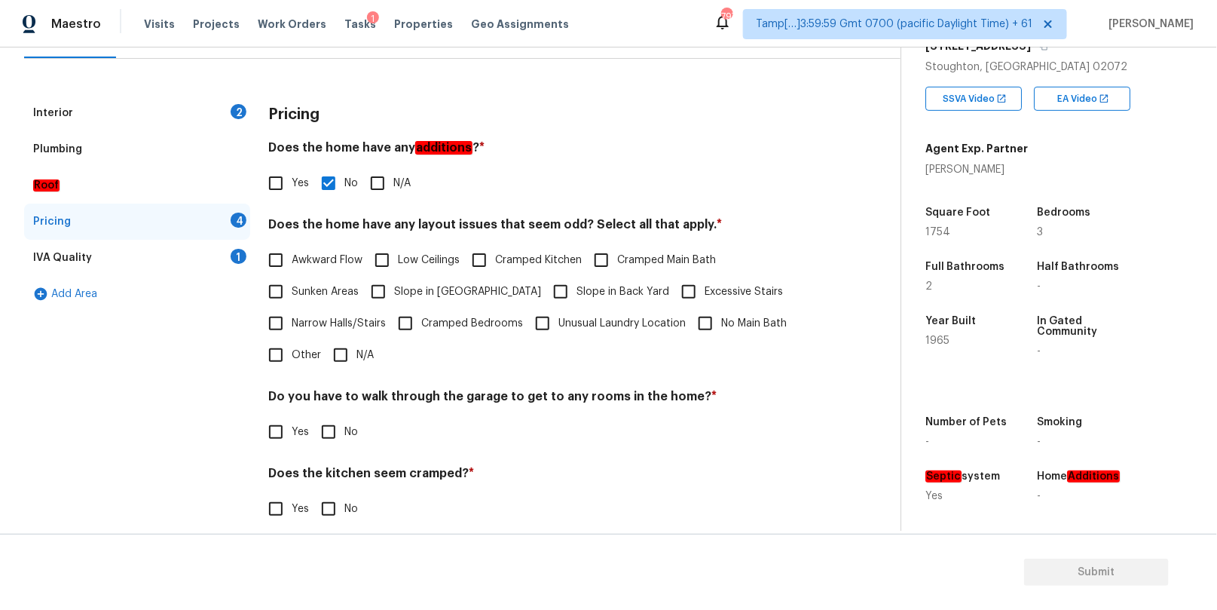
scroll to position [245, 0]
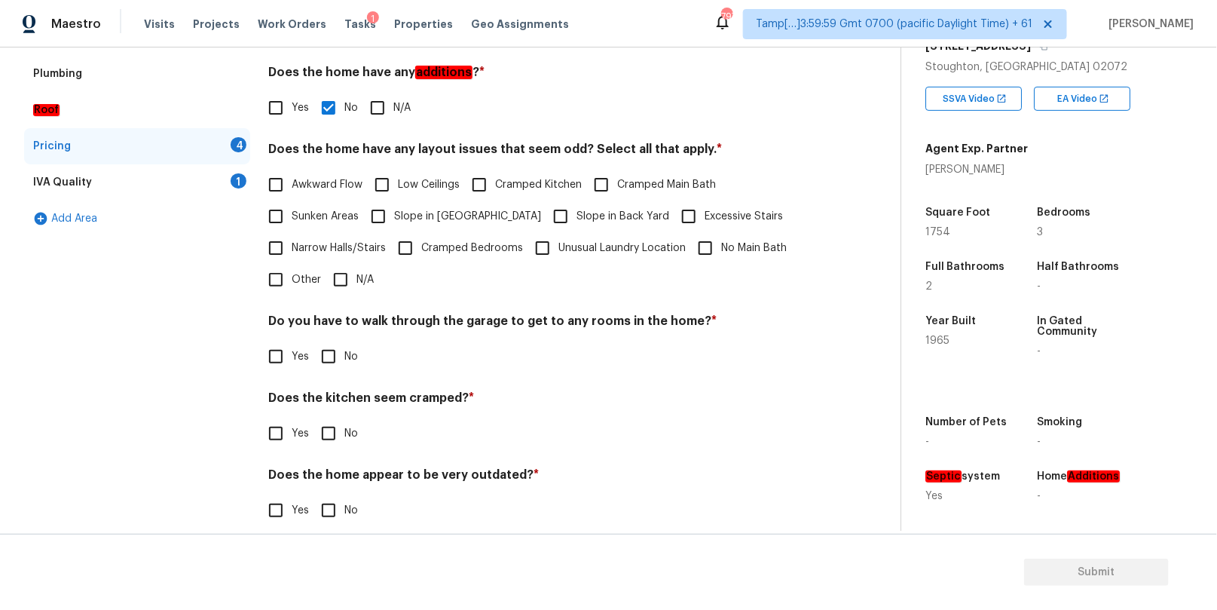
click at [330, 355] on input "No" at bounding box center [329, 357] width 32 height 32
click at [330, 356] on input "No" at bounding box center [329, 357] width 32 height 32
click at [325, 353] on input "No" at bounding box center [329, 357] width 32 height 32
checkbox input "true"
click at [329, 429] on input "No" at bounding box center [329, 433] width 32 height 32
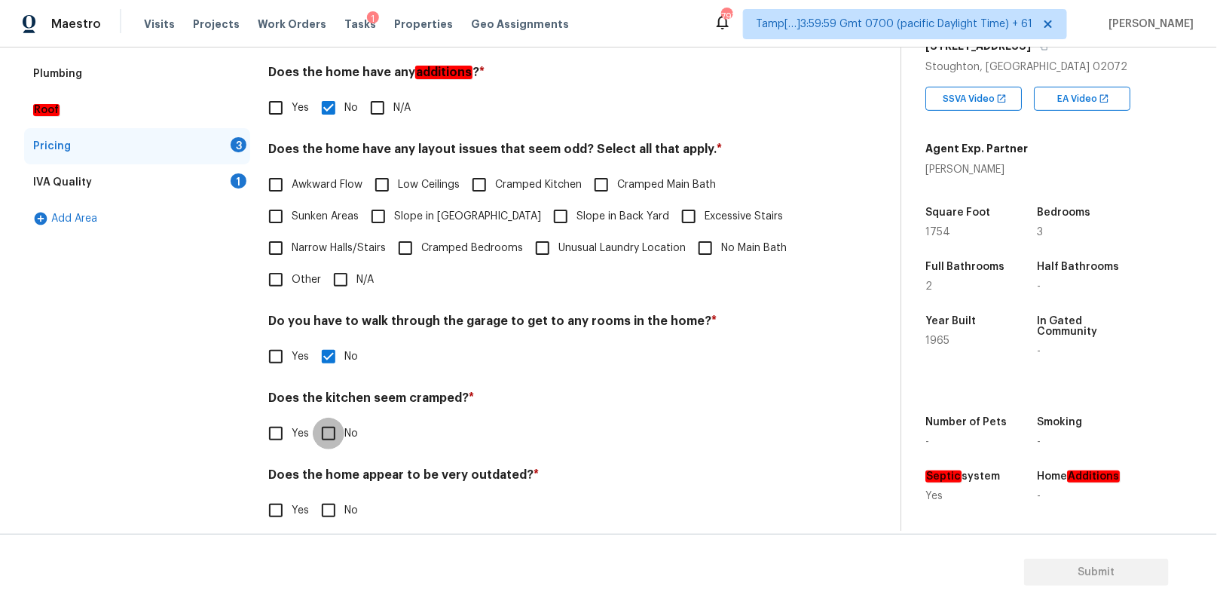
checkbox input "true"
click at [328, 515] on input "No" at bounding box center [329, 510] width 32 height 32
checkbox input "true"
click at [193, 179] on div "IVA Quality 1" at bounding box center [137, 182] width 226 height 36
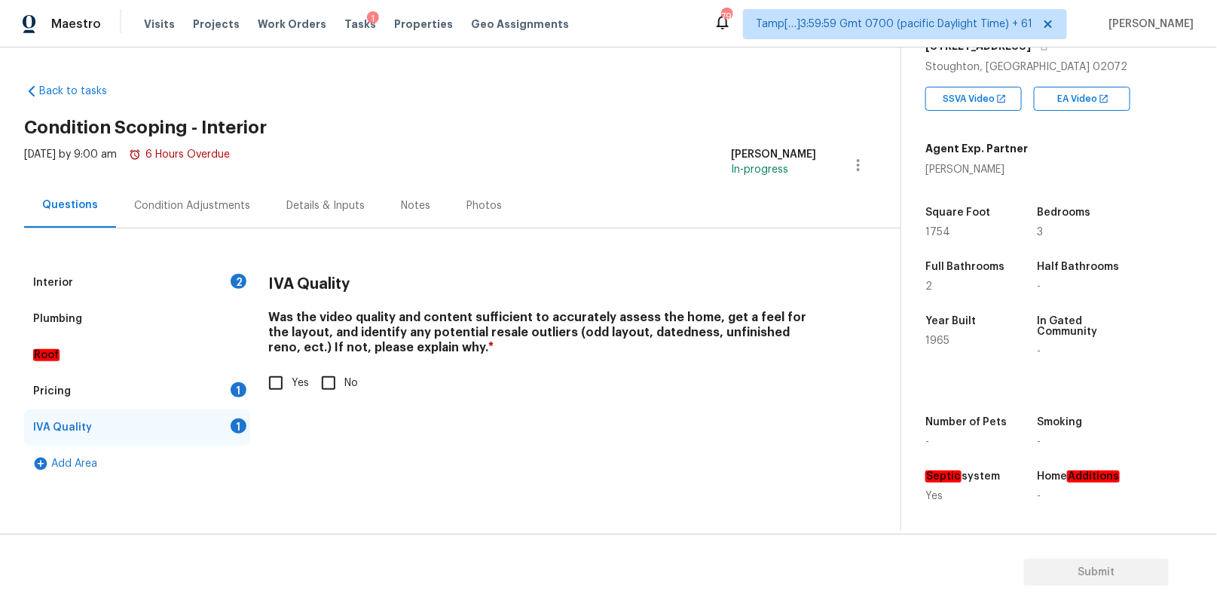
scroll to position [0, 0]
click at [277, 384] on input "Yes" at bounding box center [276, 383] width 32 height 32
checkbox input "true"
click at [185, 267] on div "Interior 2" at bounding box center [137, 282] width 226 height 36
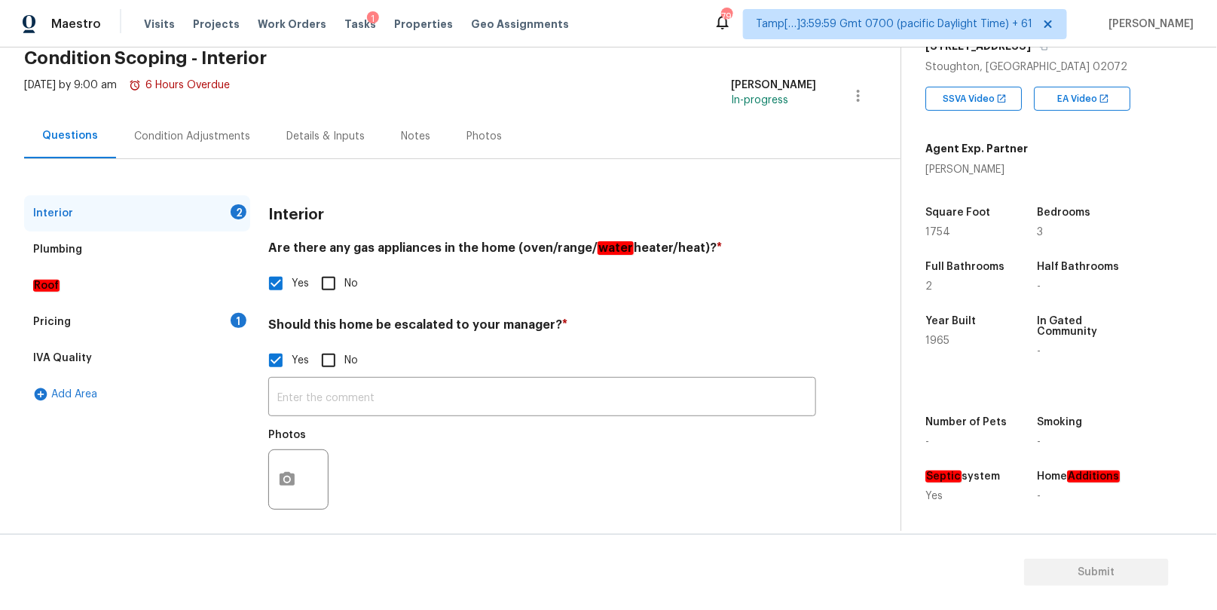
scroll to position [80, 0]
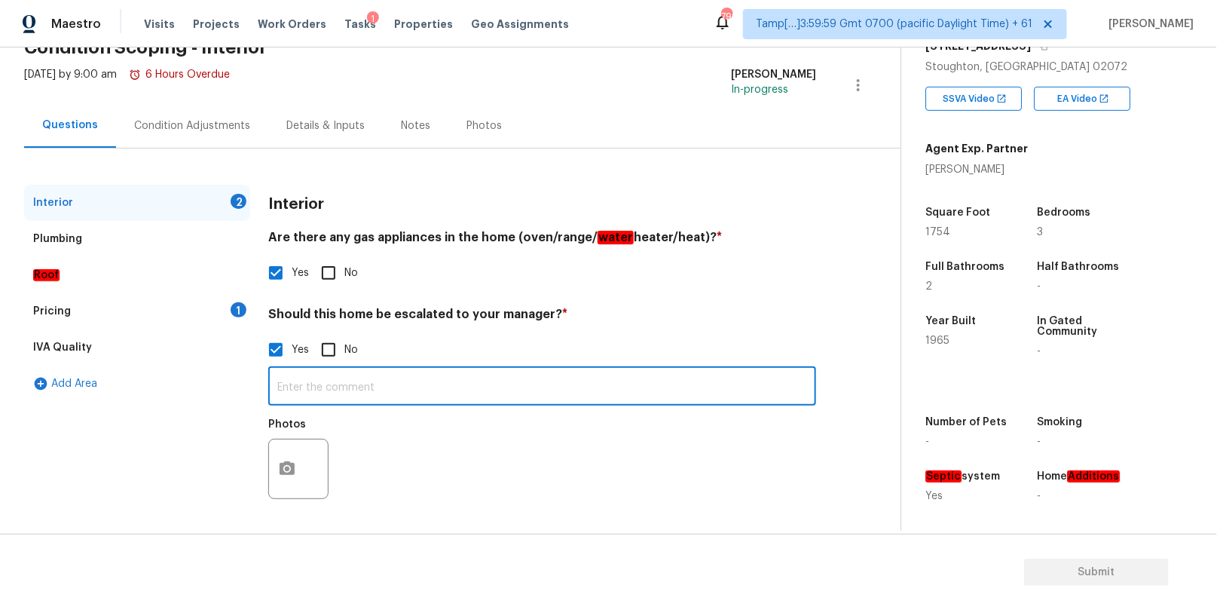
click at [406, 382] on input "text" at bounding box center [542, 387] width 548 height 35
click at [399, 371] on input "HPM already" at bounding box center [542, 387] width 548 height 35
click at [370, 399] on input "HPM already" at bounding box center [542, 387] width 548 height 35
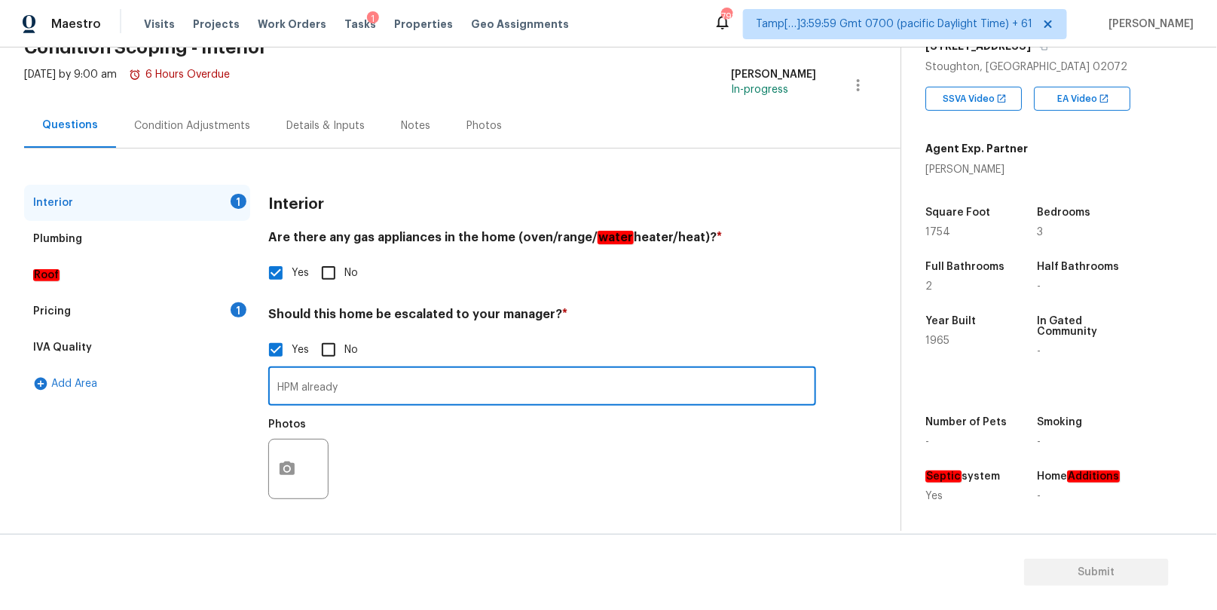
click at [370, 399] on input "HPM already" at bounding box center [542, 387] width 548 height 35
paste input "Please note the kitchen and both bathrooms are already ripped down to studs. OO…"
type input "HPM already added sufficient amount for the scope for renovation hence iam addi…"
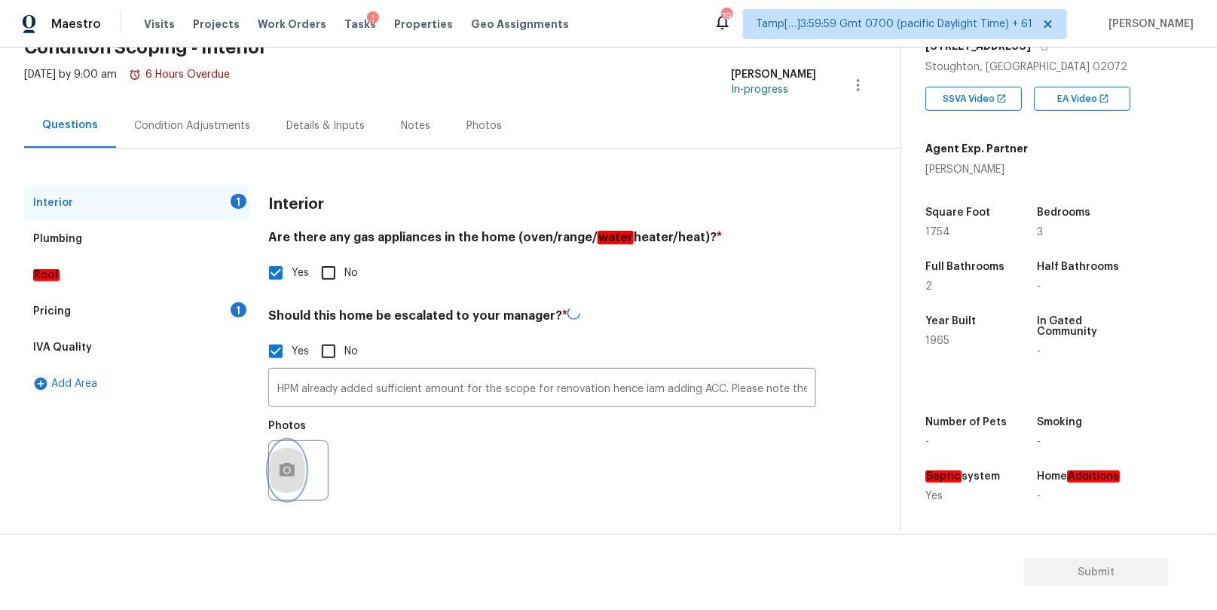
click at [293, 466] on icon "button" at bounding box center [287, 470] width 15 height 14
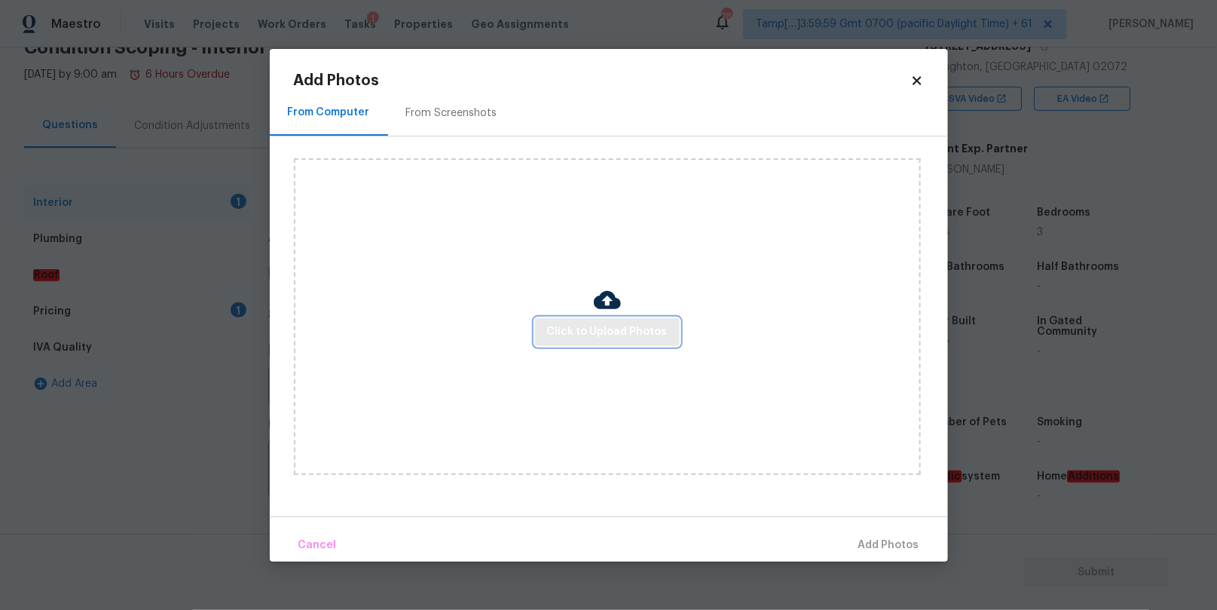
click at [610, 329] on span "Click to Upload Photos" at bounding box center [607, 331] width 121 height 19
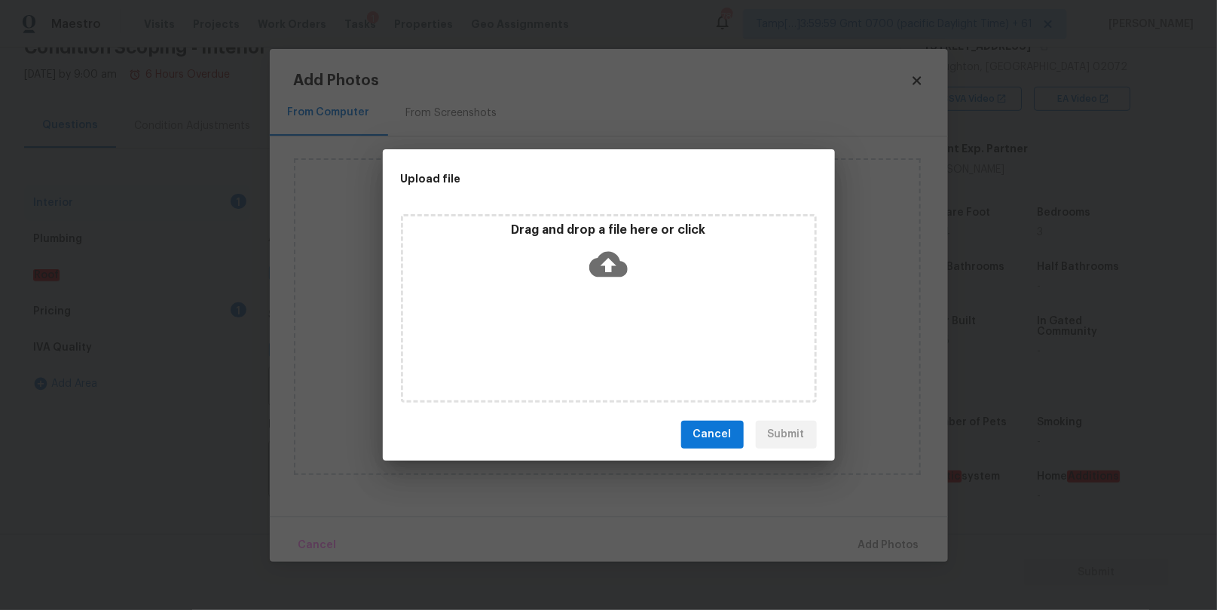
click at [567, 264] on div "Drag and drop a file here or click" at bounding box center [608, 254] width 411 height 65
click at [597, 262] on icon at bounding box center [608, 264] width 38 height 26
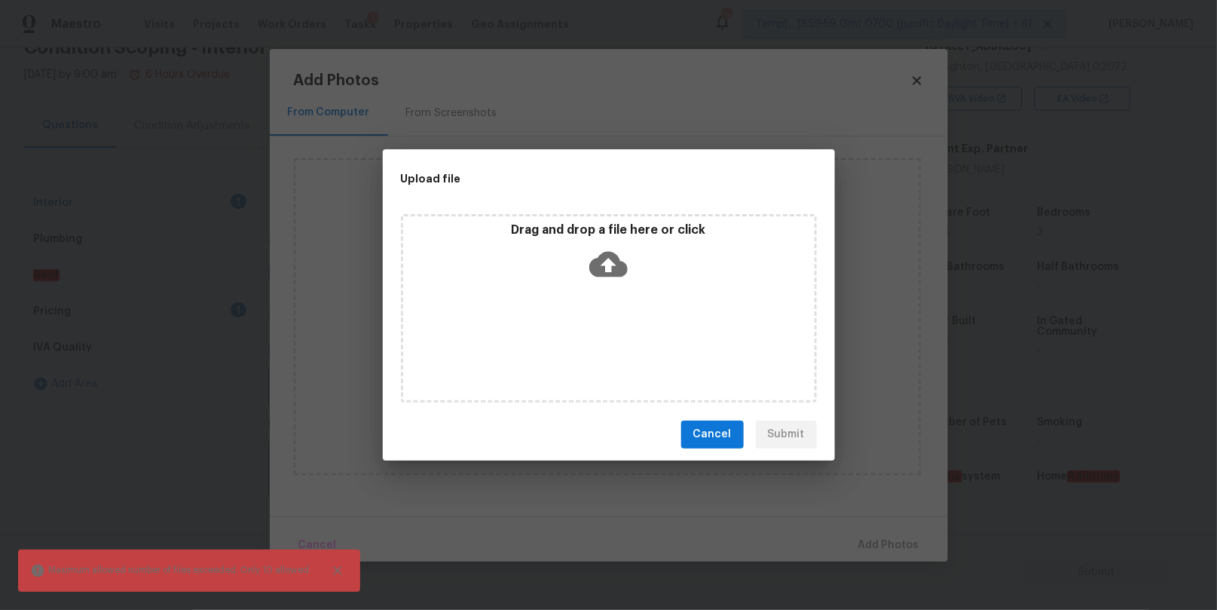
click at [335, 572] on icon "Close" at bounding box center [337, 570] width 15 height 15
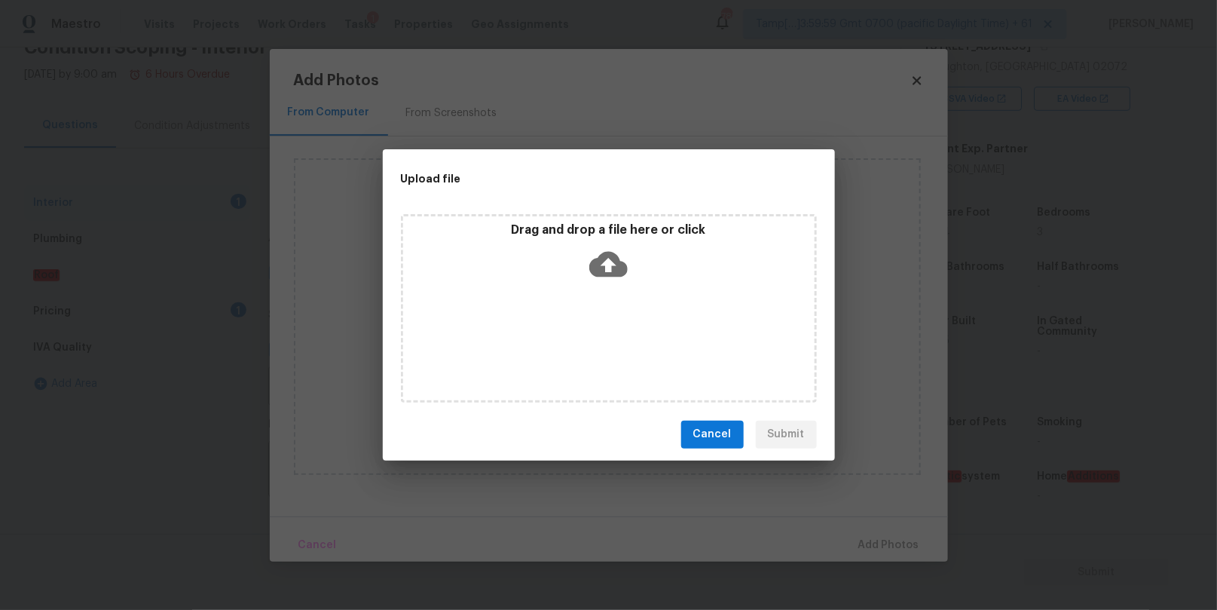
click at [606, 270] on icon at bounding box center [608, 264] width 38 height 38
